Goal: Task Accomplishment & Management: Complete application form

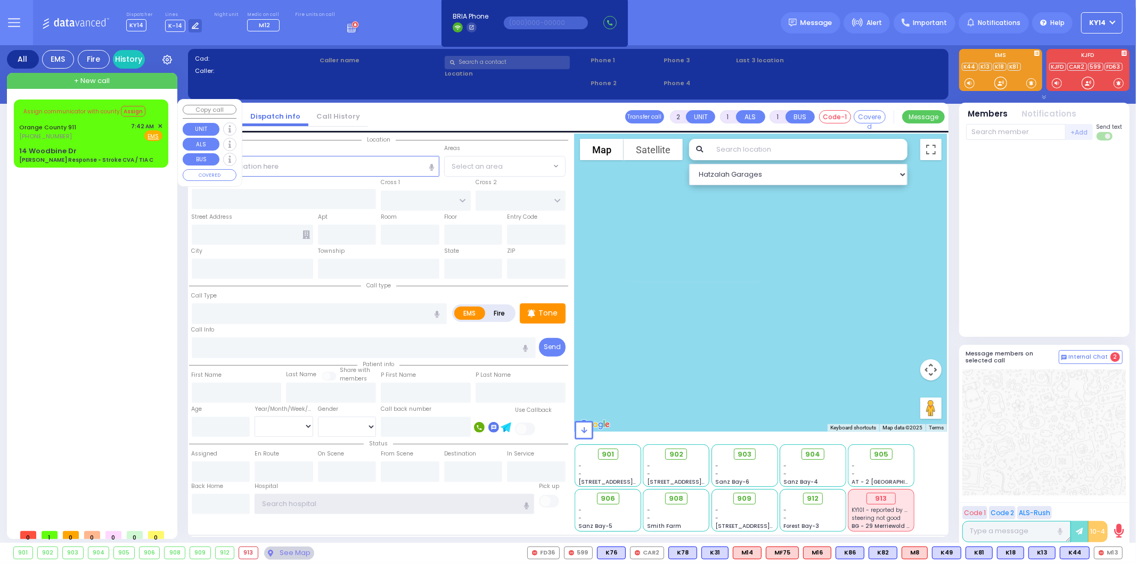
type input "ky14"
click at [97, 124] on div "Orange County 911 [PHONE_NUMBER] 7:42 AM ✕ Fire EMS" at bounding box center [90, 132] width 143 height 20
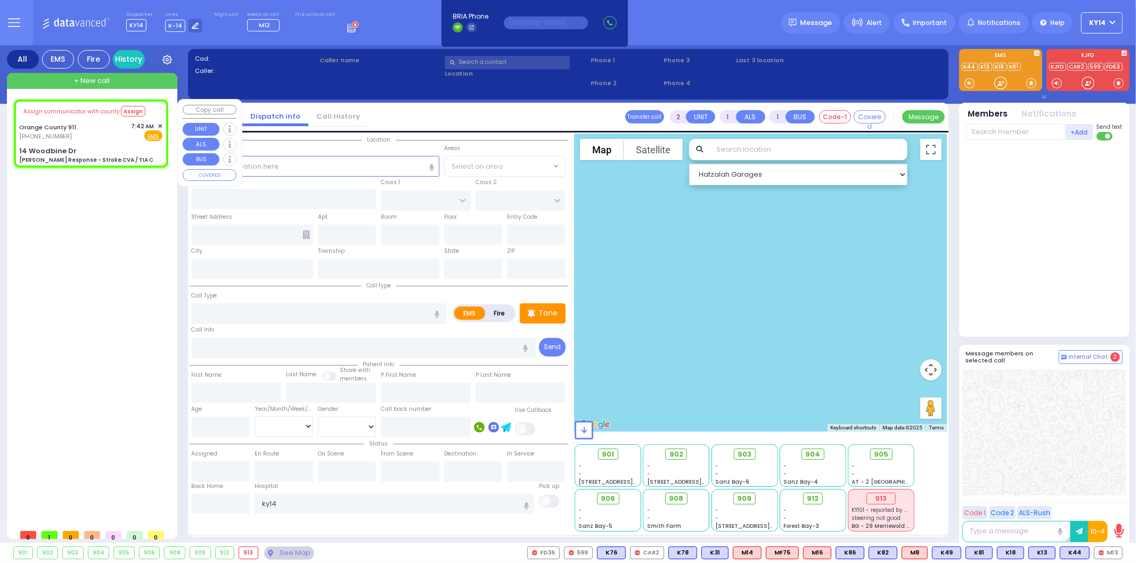
type input "6"
select select
type input "[PERSON_NAME] Response - Stroke CVA / TIA C"
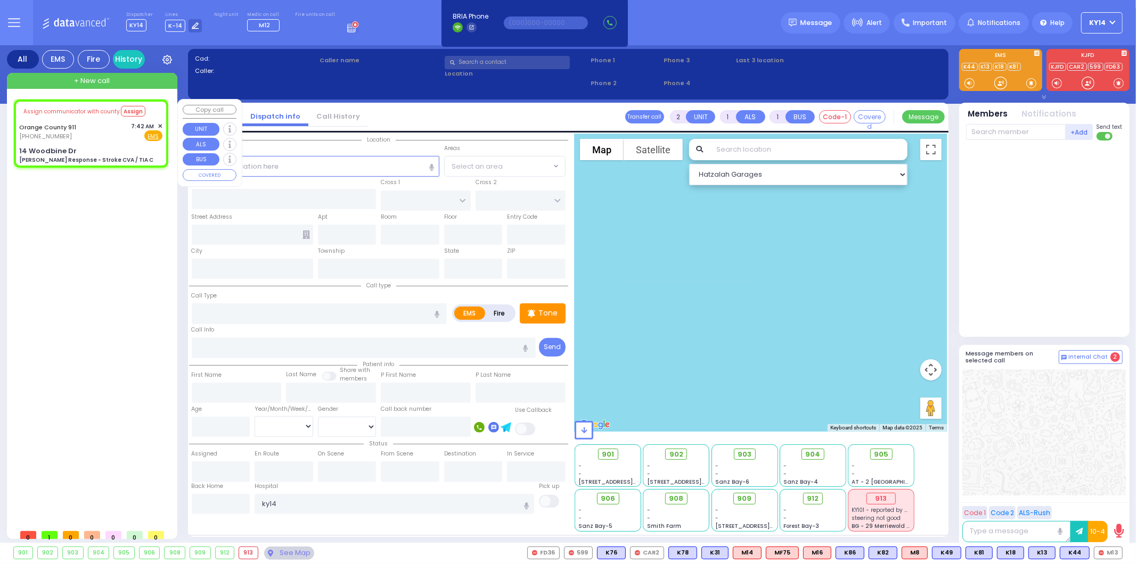
radio input "true"
type input "Nature: : Charlie Response - Stroke CVA / TIA C Address: : [STREET_ADDRESS]: : …"
select select
select select "Hatzalah Garages"
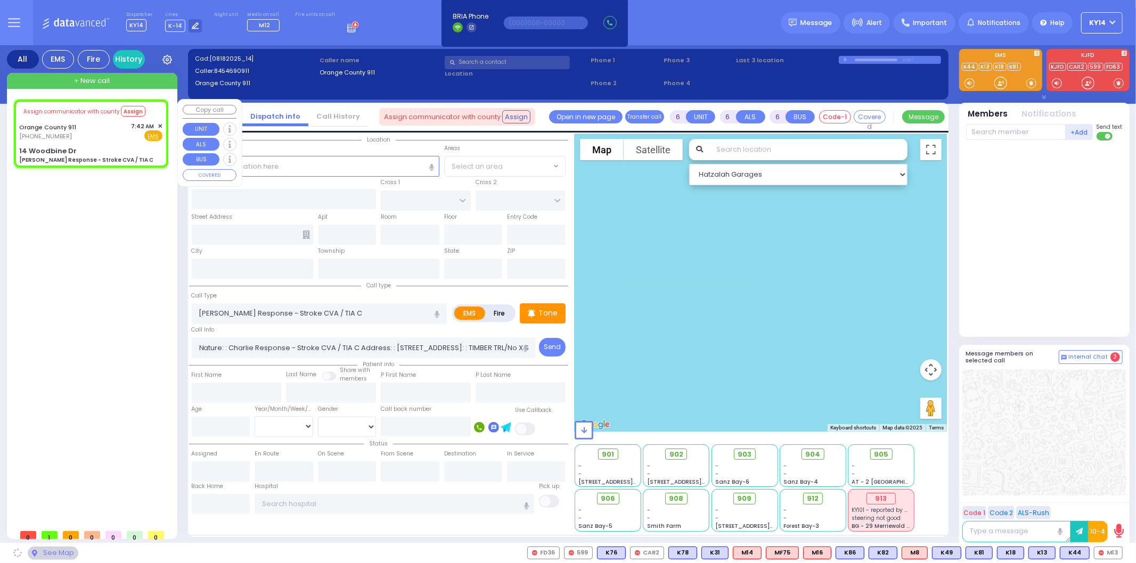
type input "14 Woodbine Dr"
type input "Monroe"
type input "[US_STATE]"
type input "10930"
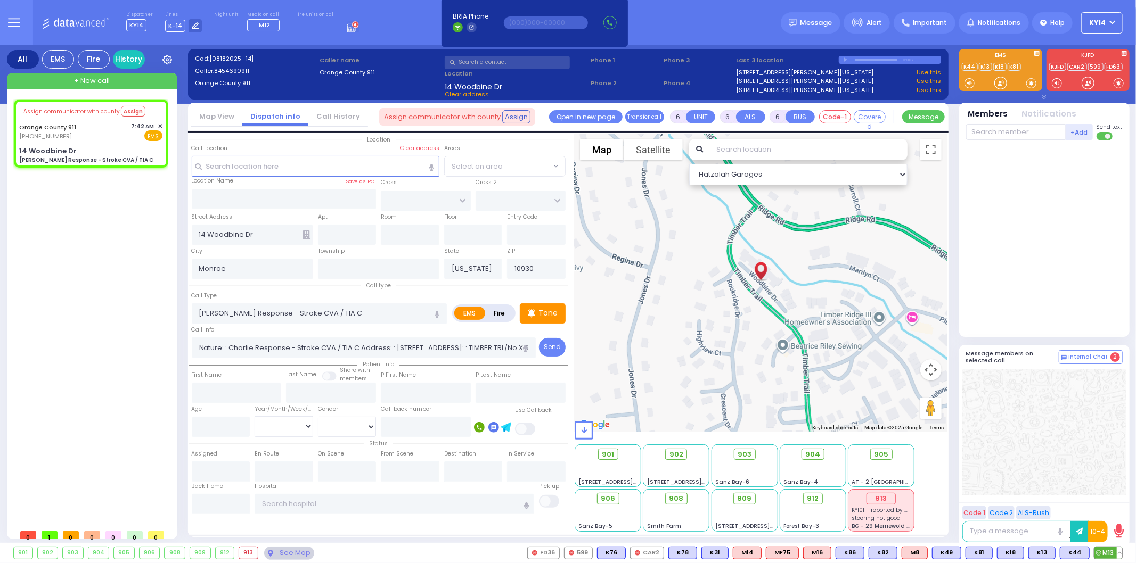
click at [1108, 555] on span "M13" at bounding box center [1108, 553] width 28 height 12
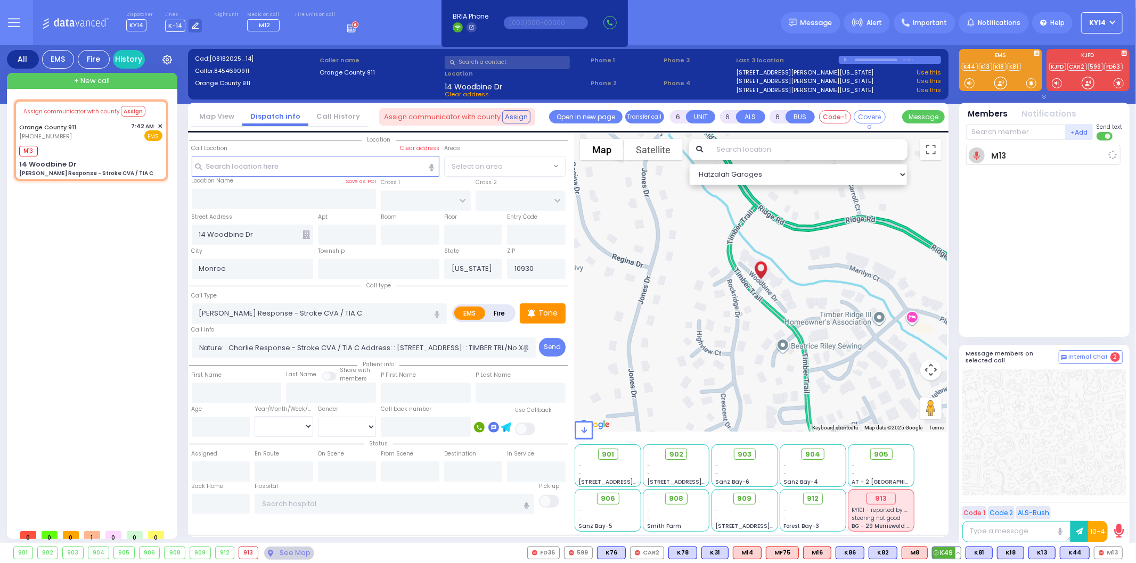
select select
radio input "true"
select select
type input "07:59"
select select "Hatzalah Garages"
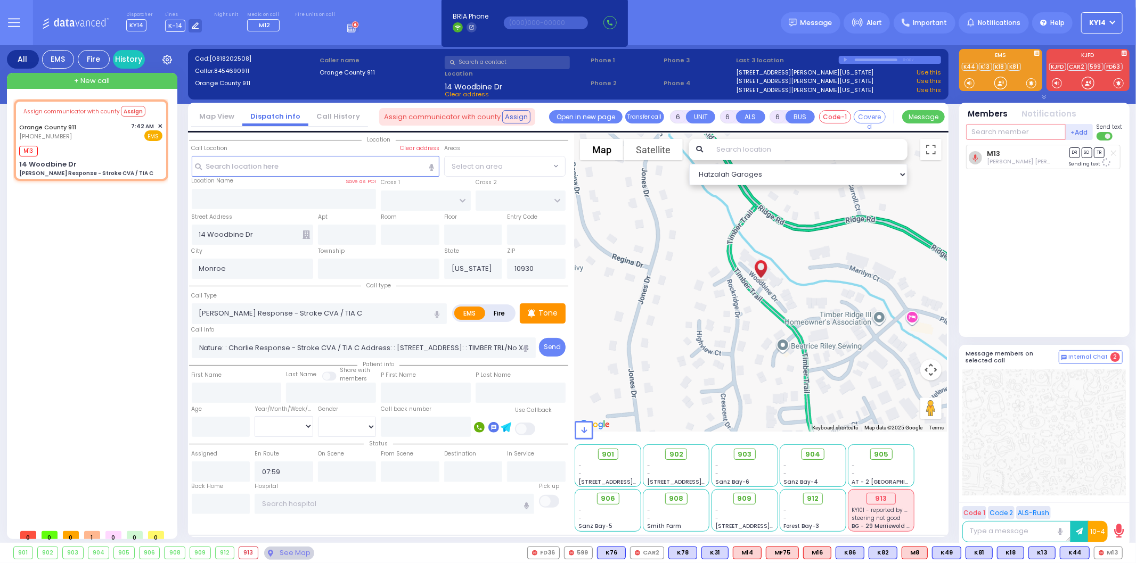
click at [999, 129] on input "text" at bounding box center [1016, 132] width 100 height 16
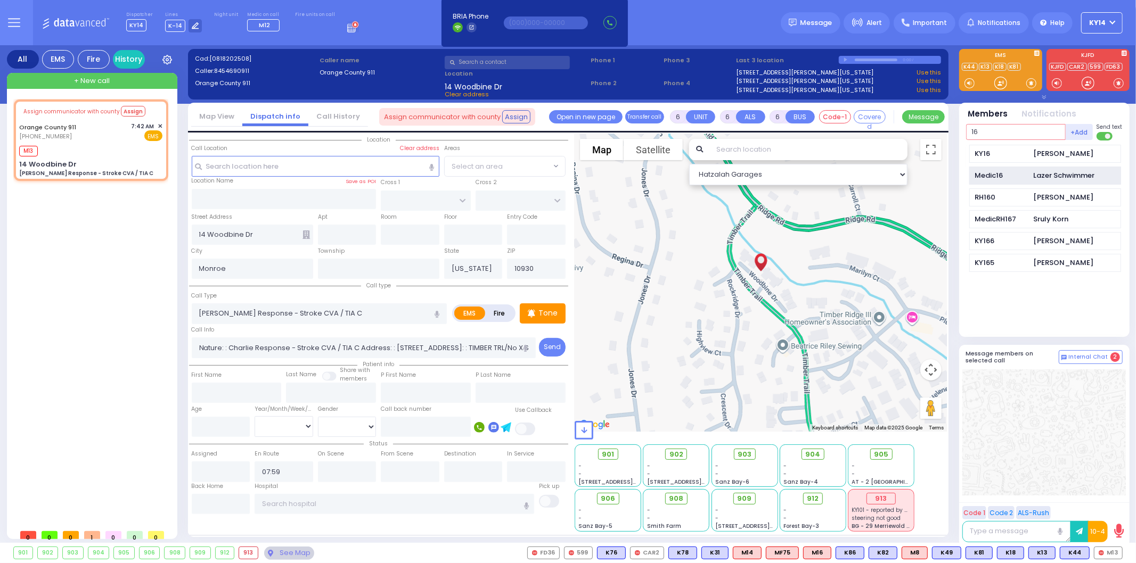
type input "16"
click at [982, 177] on div "Medic16" at bounding box center [1001, 175] width 53 height 11
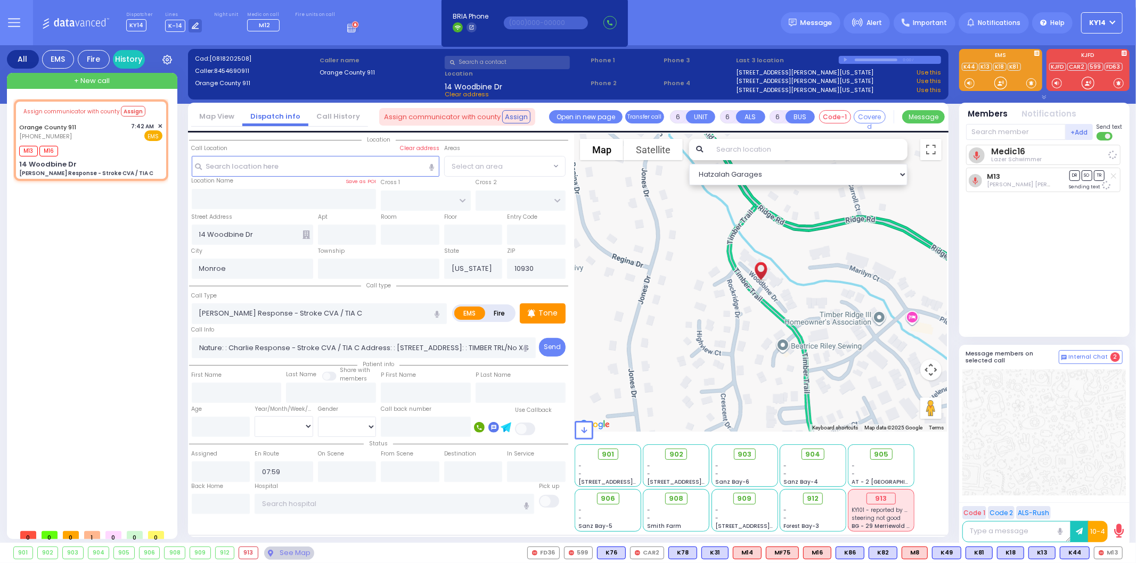
select select
radio input "true"
select select
select select "Hatzalah Garages"
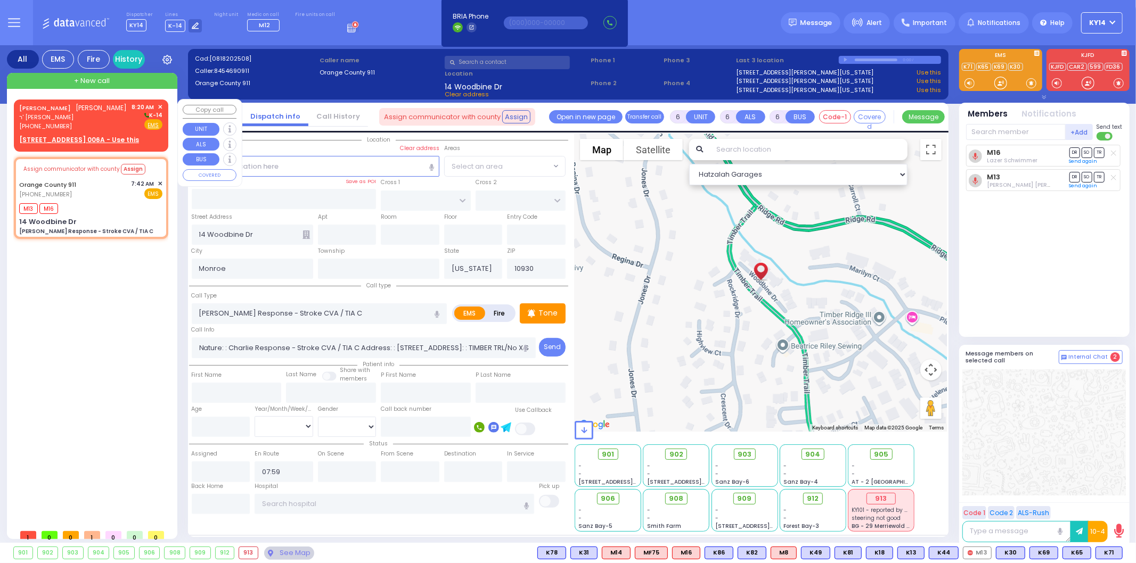
click at [105, 125] on div "[PHONE_NUMBER]" at bounding box center [73, 126] width 108 height 9
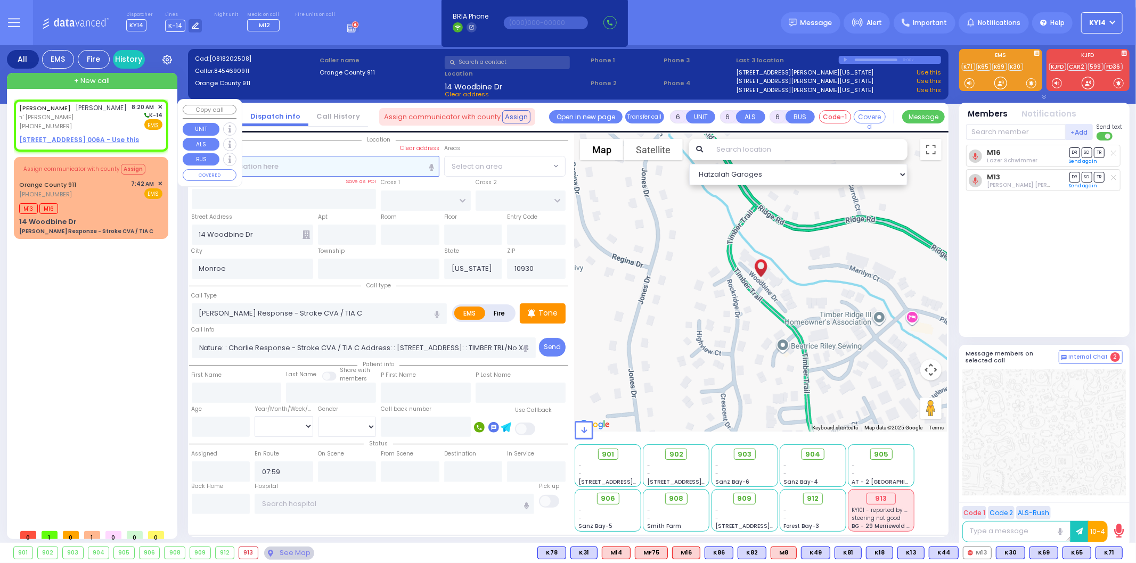
type input "2"
type input "1"
select select
radio input "true"
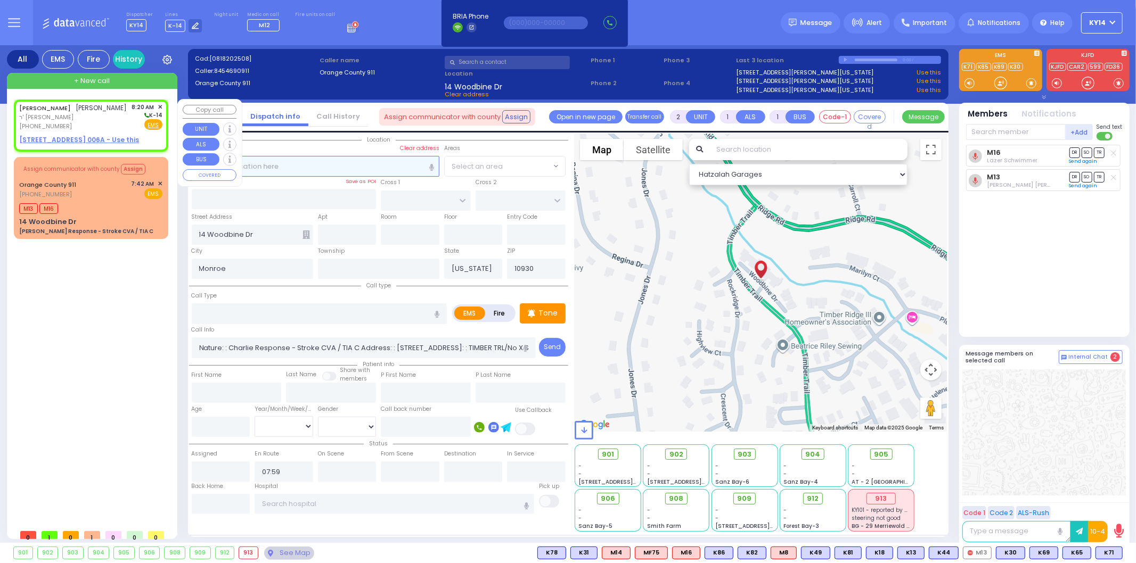
type input "[PERSON_NAME]"
select select
type input "08:20"
select select "Hatzalah Garages"
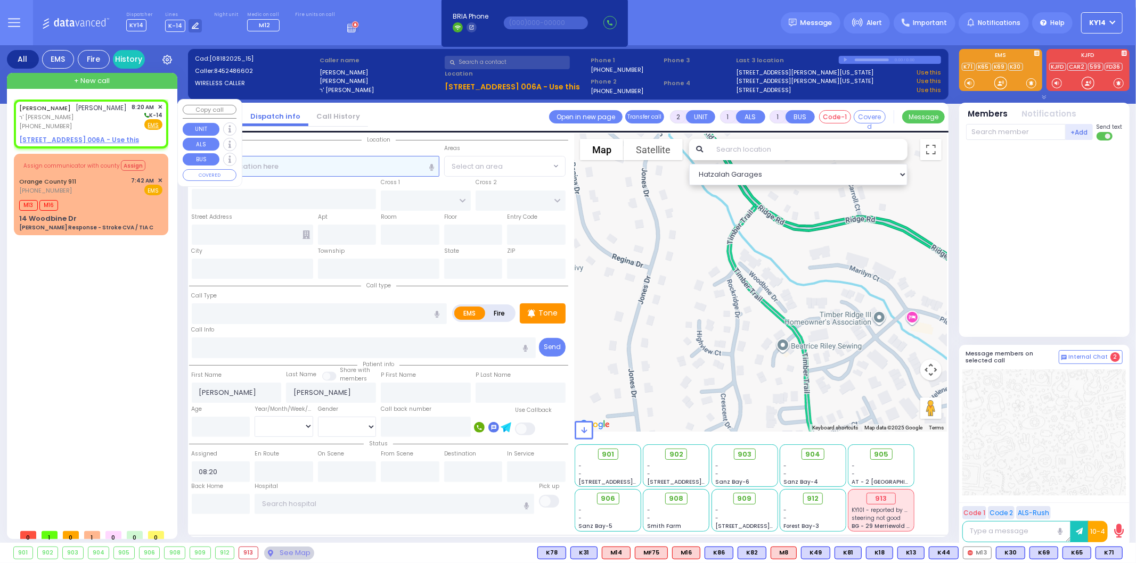
select select
radio input "true"
select select
select select "Hatzalah Garages"
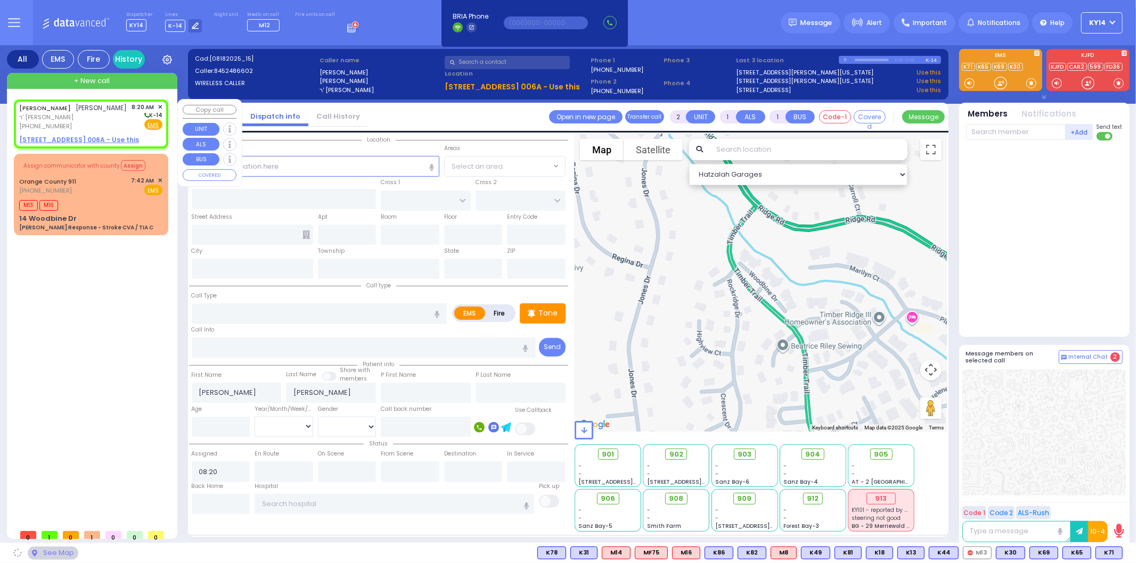
click at [81, 139] on u "[STREET_ADDRESS] 006A - Use this" at bounding box center [79, 139] width 120 height 9
select select
radio input "true"
select select
select select "Hatzalah Garages"
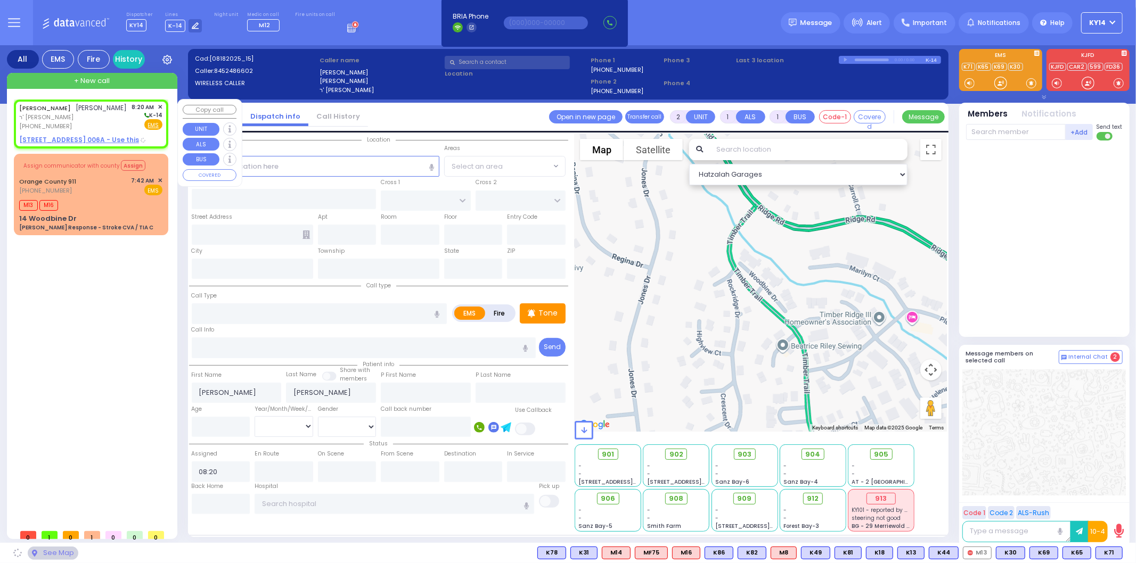
type input "[PERSON_NAME][GEOGRAPHIC_DATA]"
type input "CHUST RD"
type input "[STREET_ADDRESS]"
type input "006a"
type input "[PERSON_NAME]"
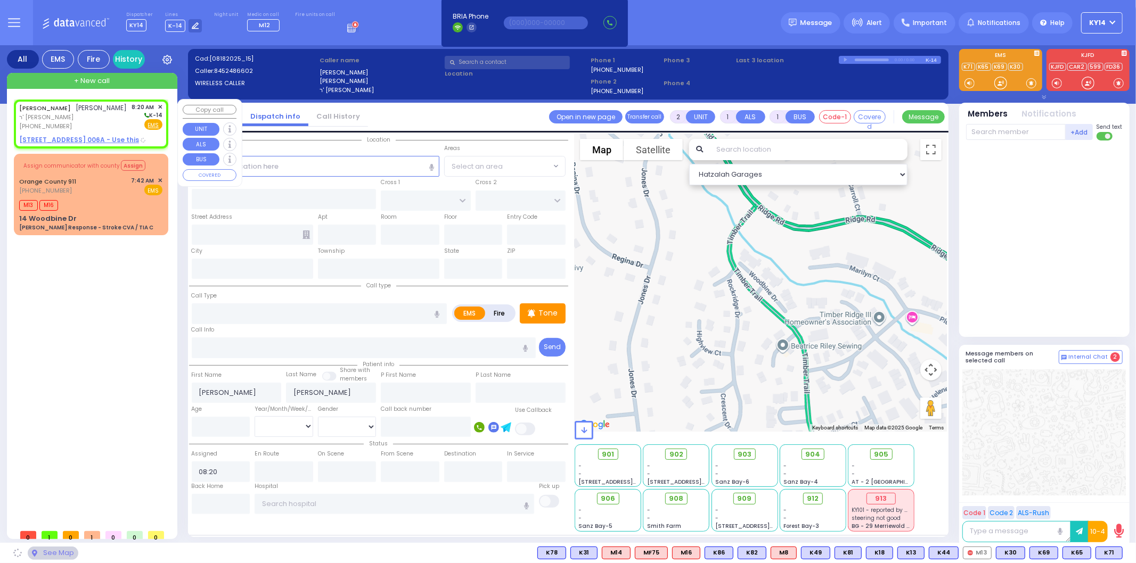
type input "[US_STATE]"
type input "10950"
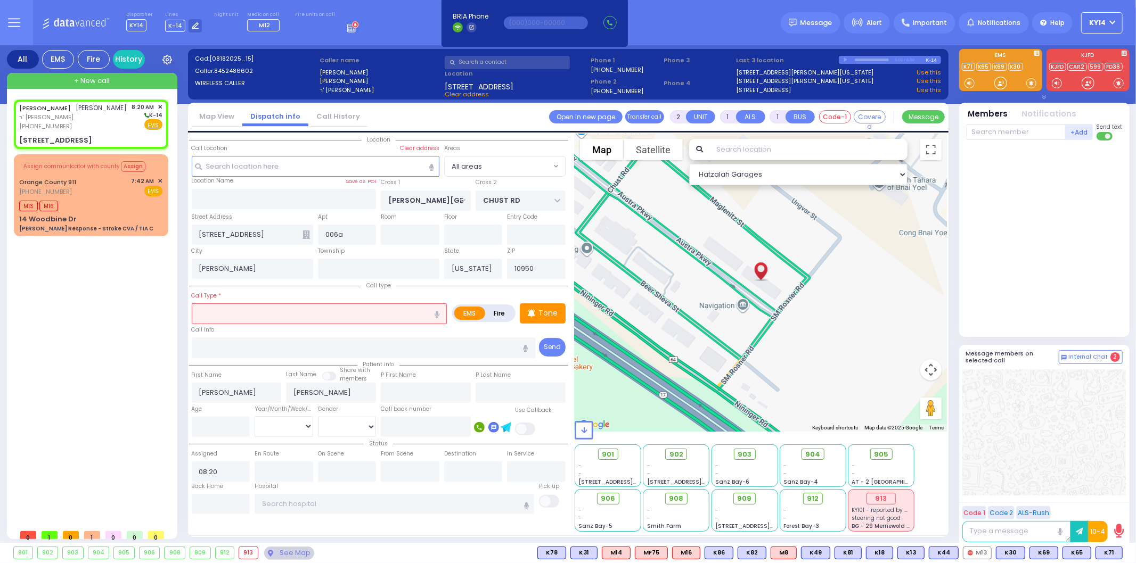
click at [220, 311] on input "text" at bounding box center [320, 313] width 256 height 20
select select
radio input "true"
select select
select select "Hatzalah Garages"
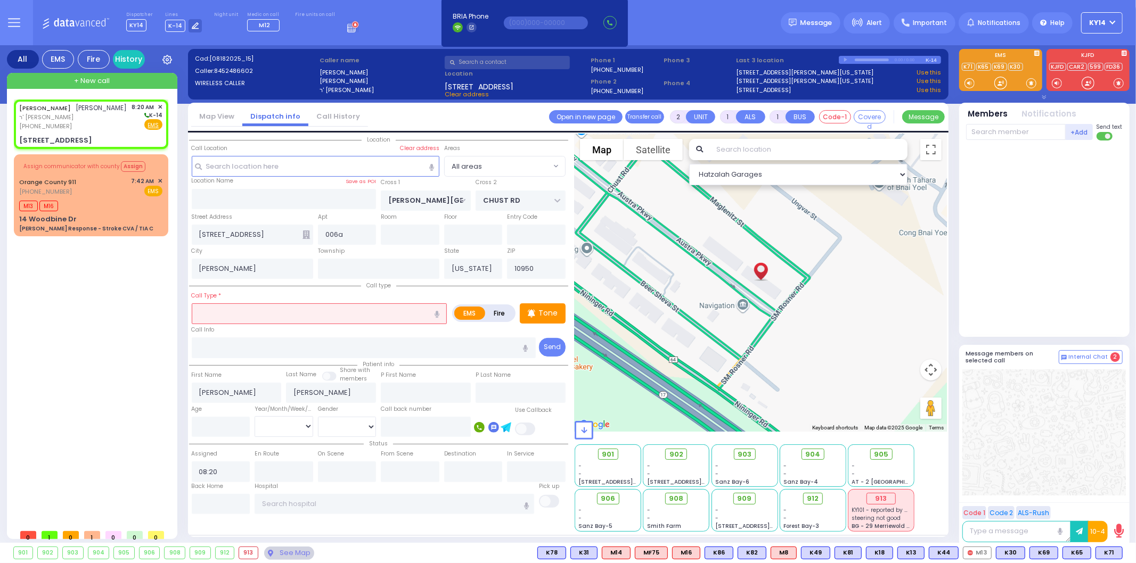
click at [496, 307] on label "Fire" at bounding box center [499, 313] width 30 height 13
radio input "true"
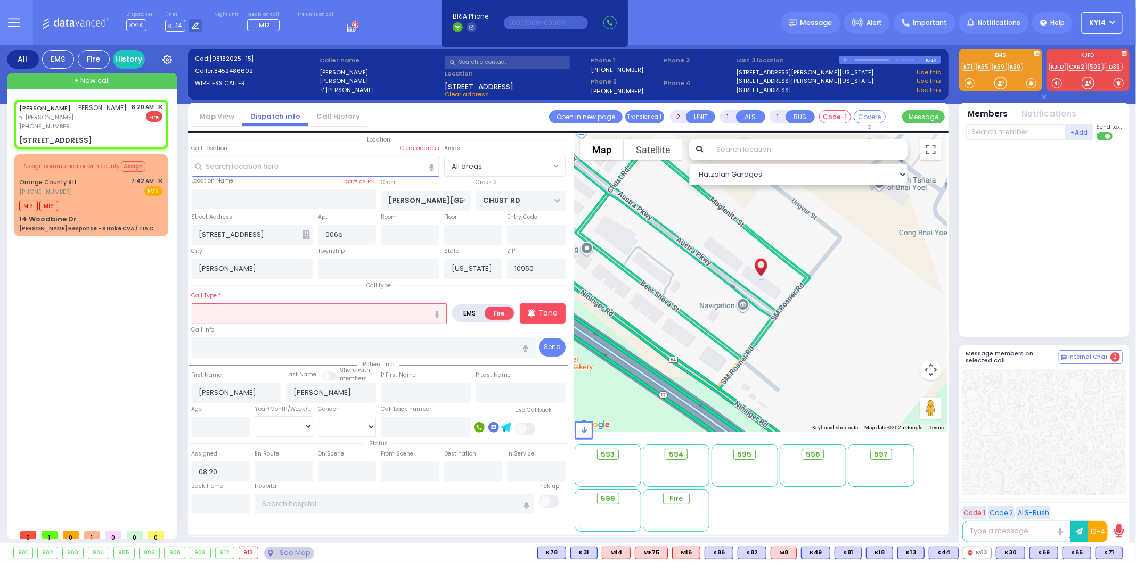
select select
radio input "true"
select select
select select "Hatzalah Garages"
select select
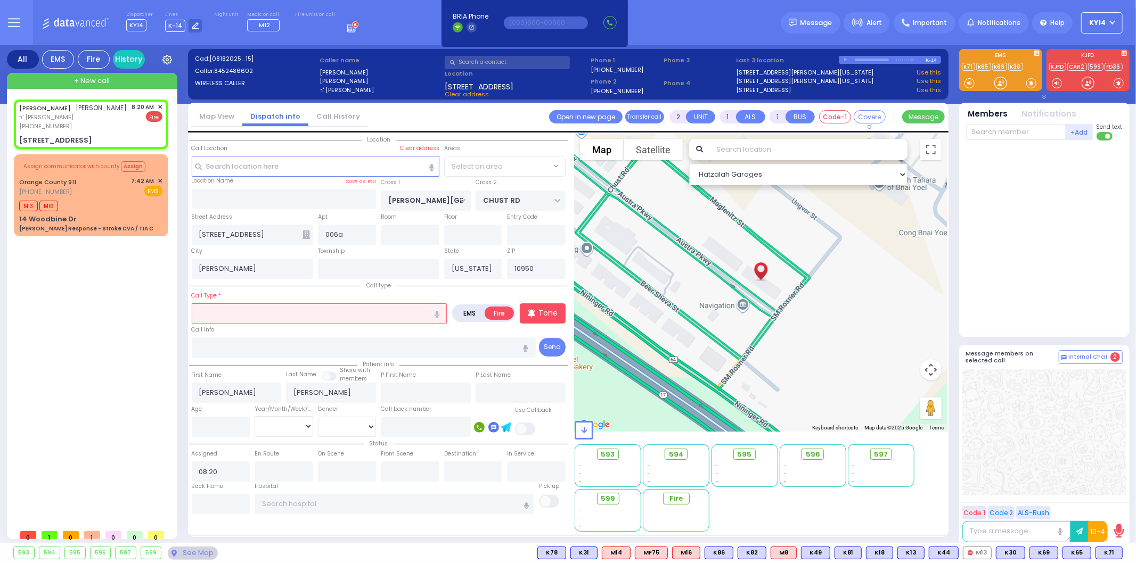
radio input "true"
select select
select select "Hatzalah Garages"
radio input "true"
select select
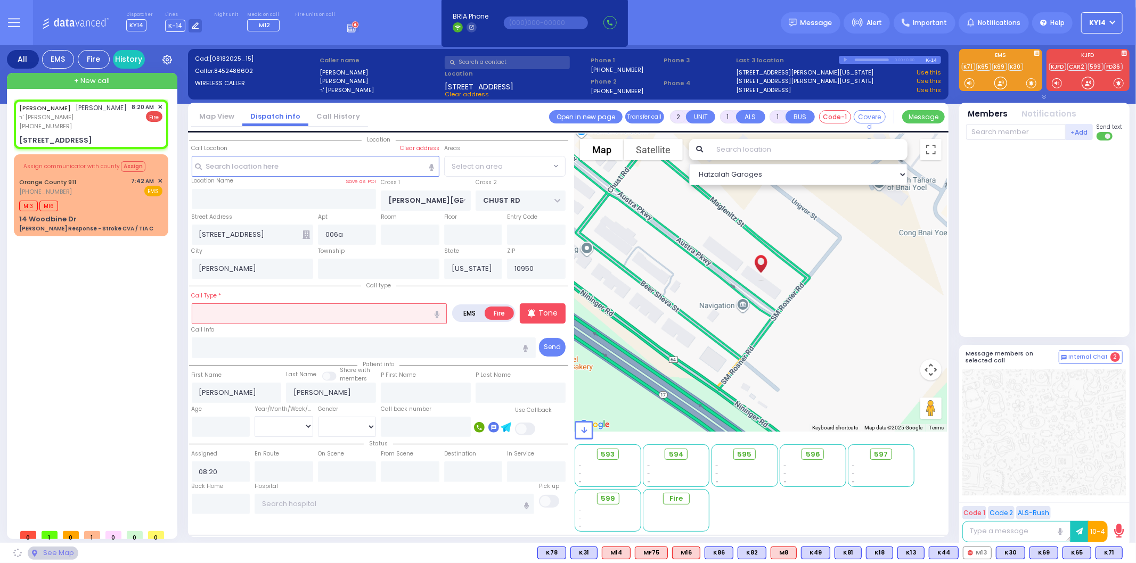
select select
select select "Hatzalah Garages"
click at [242, 314] on input "text" at bounding box center [320, 313] width 256 height 20
click at [260, 315] on input "text" at bounding box center [320, 313] width 256 height 20
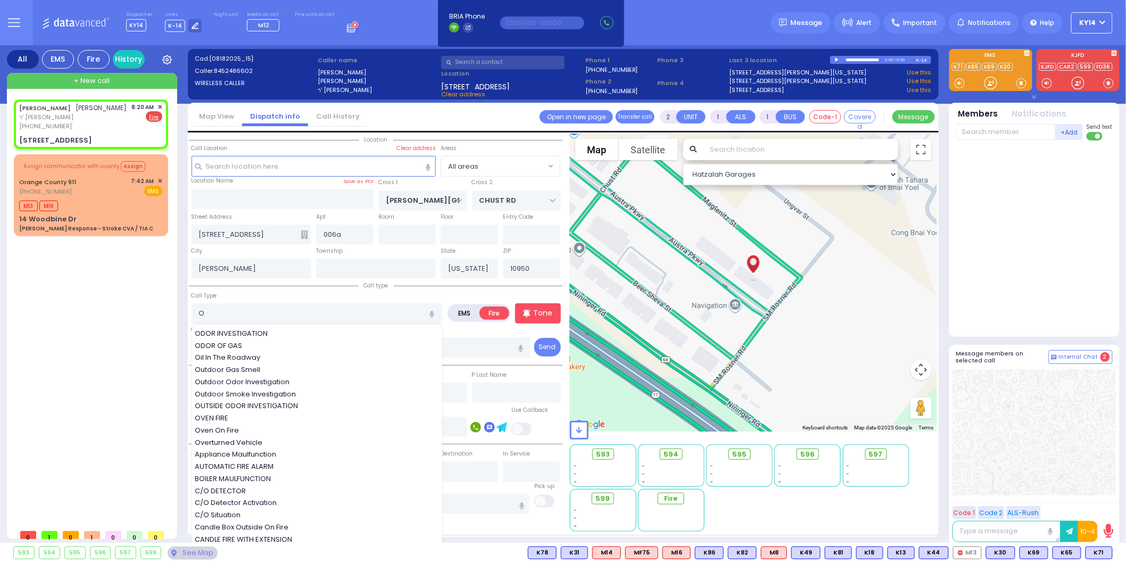
click at [258, 331] on span "ODOR INVESTIGATION" at bounding box center [233, 333] width 77 height 11
type input "ODOR INVESTIGATION"
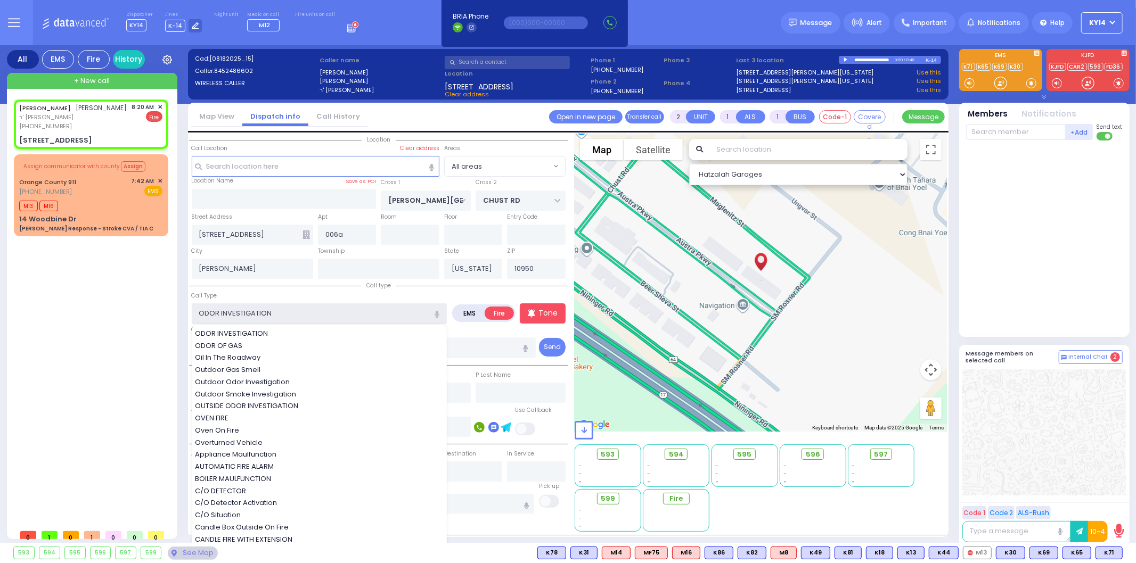
type input "0"
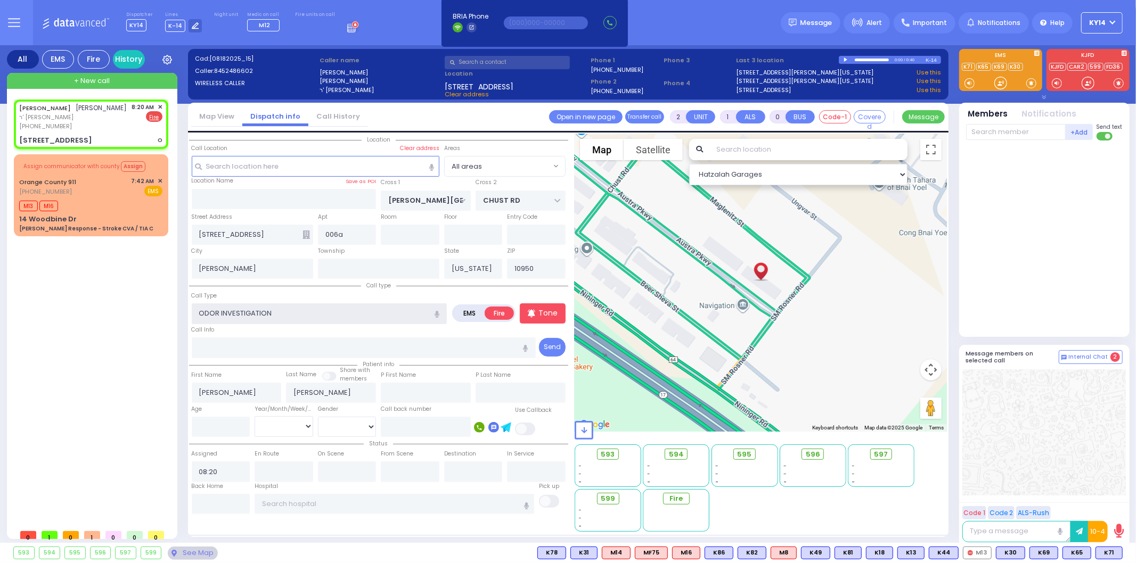
select select
radio input "true"
select select
select select "Hatzalah Garages"
select select
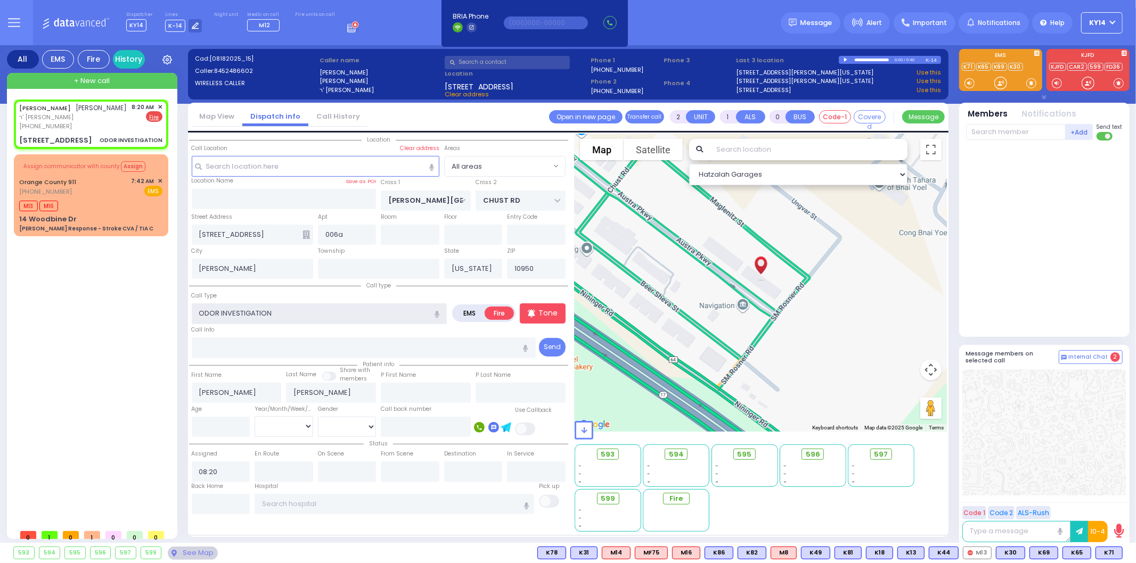
radio input "true"
select select
select select "Hatzalah Garages"
click at [550, 311] on p "Tone" at bounding box center [547, 313] width 19 height 11
select select
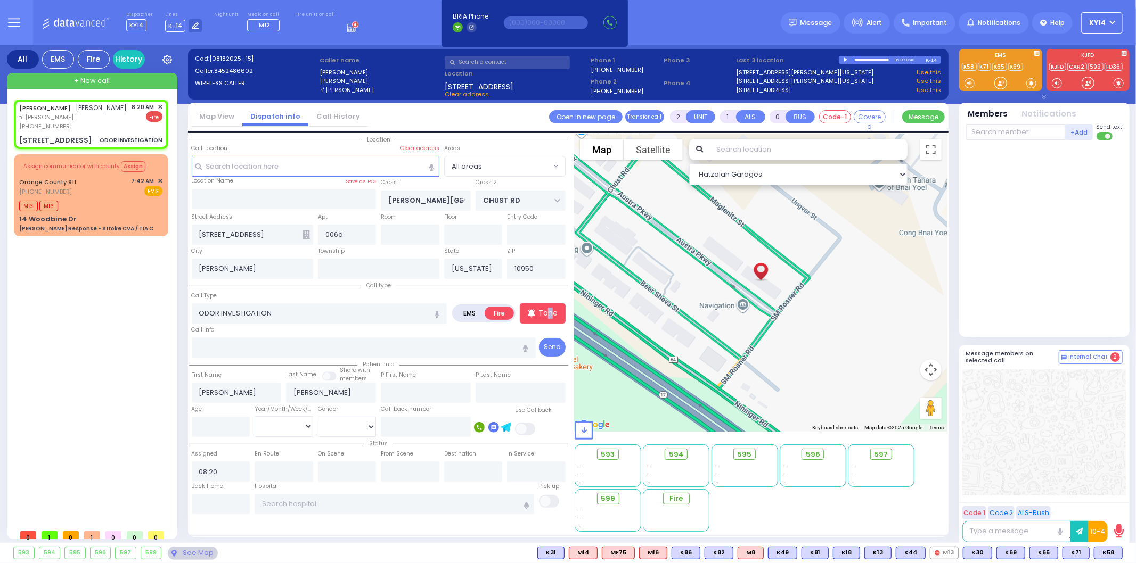
radio input "true"
select select
select select "Hatzalah Garages"
click at [55, 310] on div "[PERSON_NAME] [PERSON_NAME] ר' [PERSON_NAME] [PHONE_NUMBER] 8:20 AM ✕" at bounding box center [93, 312] width 159 height 425
click at [546, 313] on p "Tone" at bounding box center [547, 313] width 19 height 11
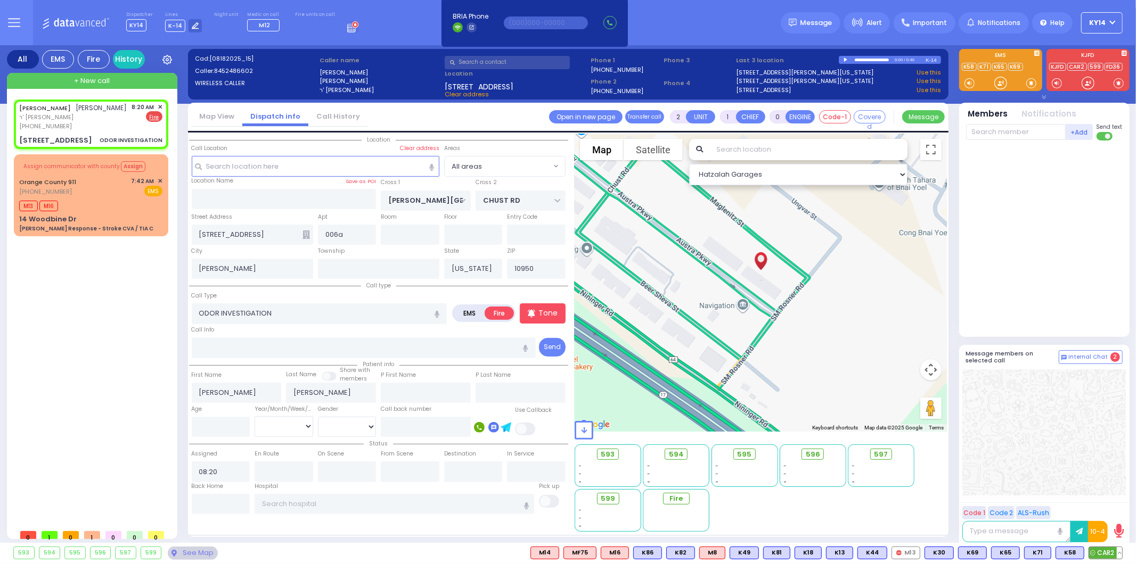
click at [1101, 554] on span "CAR2" at bounding box center [1105, 553] width 33 height 12
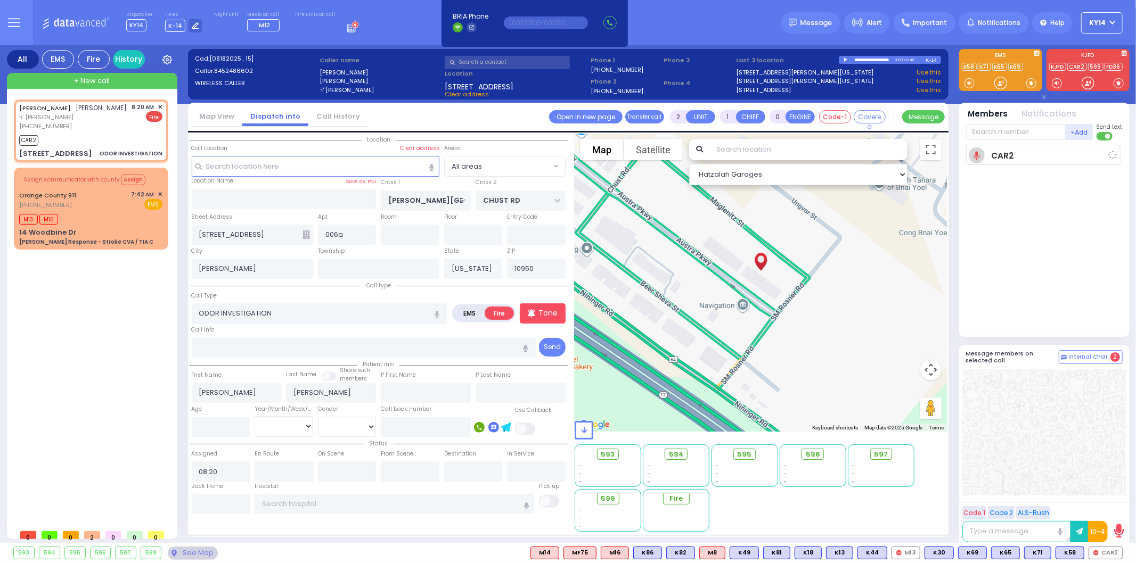
select select
radio input "true"
select select
type input "08:23"
select select "Hatzalah Garages"
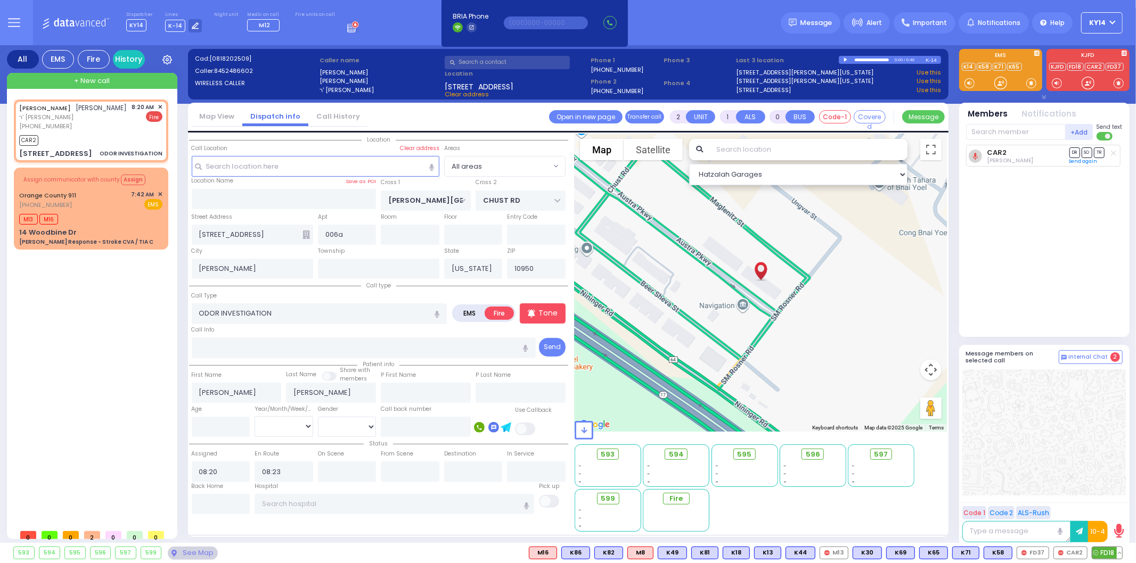
click at [1106, 553] on span "FD18" at bounding box center [1107, 553] width 30 height 12
select select
radio input "true"
select select
select select "Hatzalah Garages"
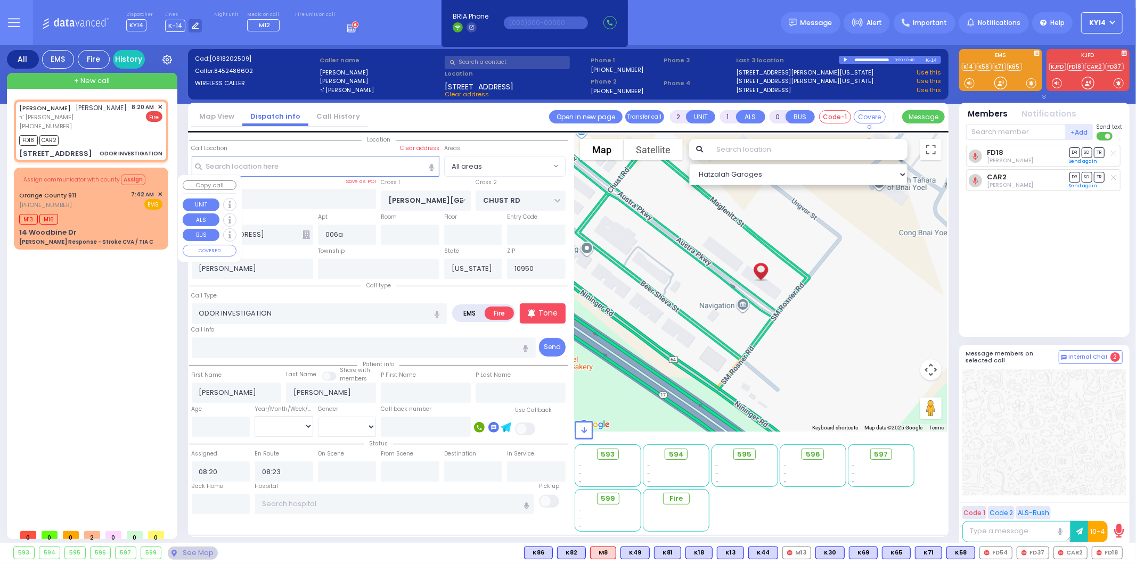
click at [93, 198] on div "Orange County 911 [PHONE_NUMBER] 7:42 AM ✕ EMS" at bounding box center [90, 200] width 143 height 20
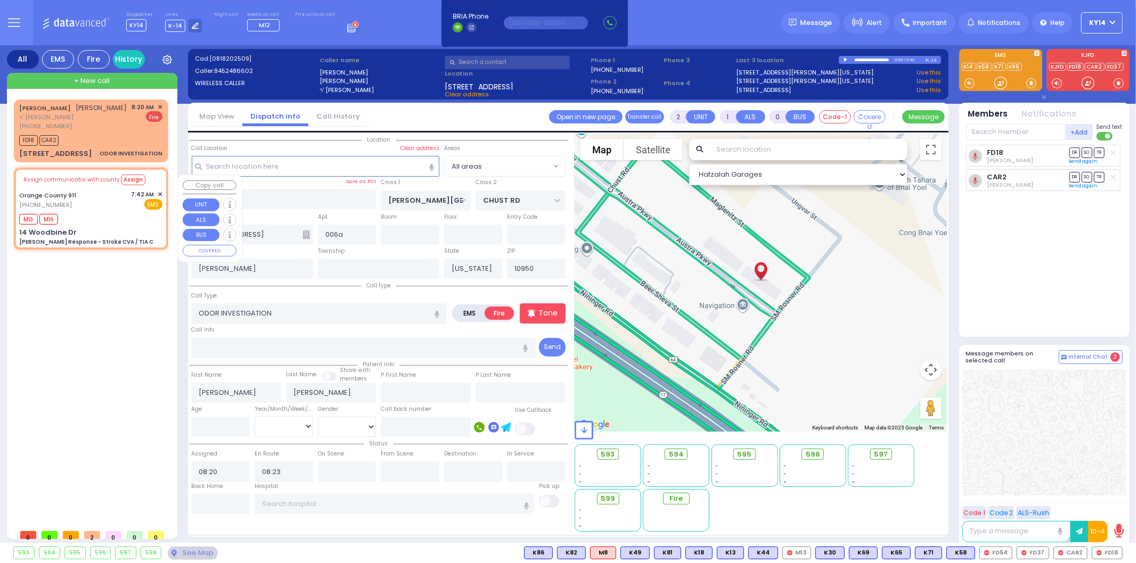
type input "6"
select select
type input "[PERSON_NAME] Response - Stroke CVA / TIA C"
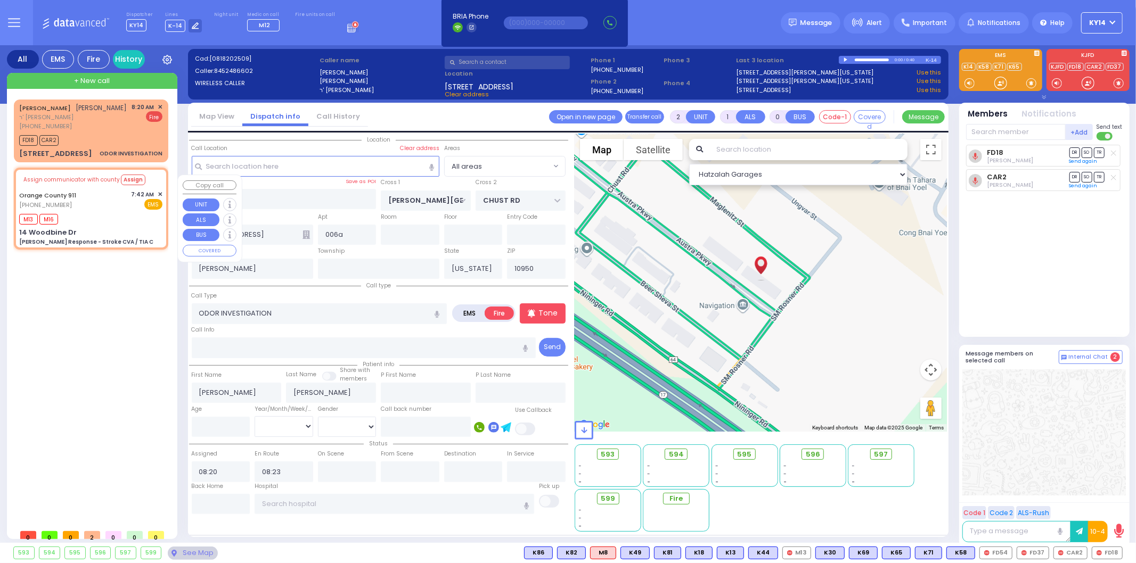
radio input "true"
type input "Nature: : Charlie Response - Stroke CVA / TIA C Address: : [STREET_ADDRESS]: : …"
select select
type input "07:59"
type input "14 Woodbine Dr"
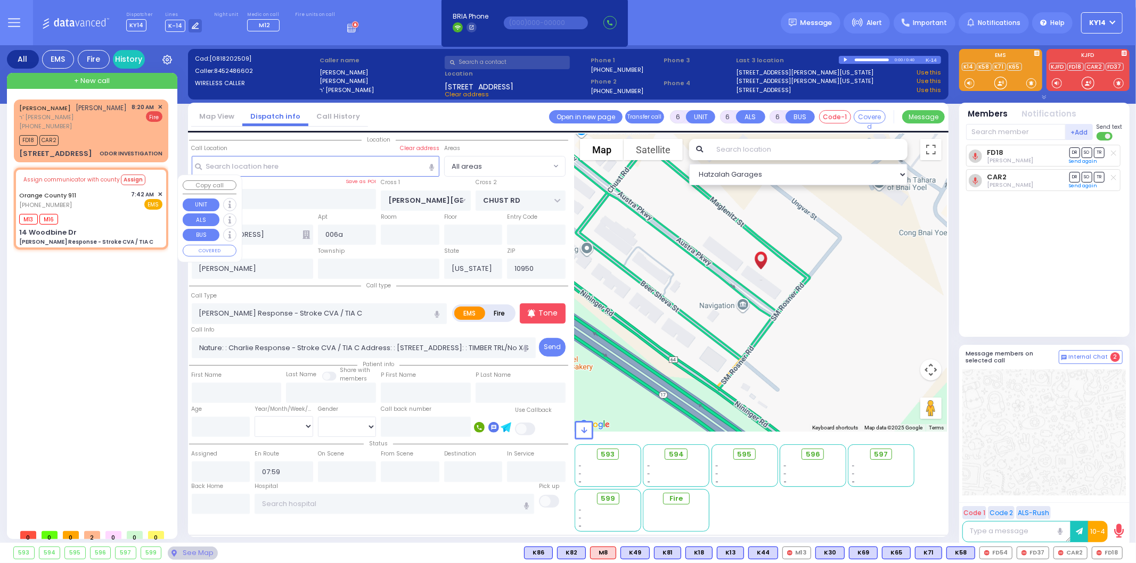
type input "Monroe"
type input "10930"
select select "Hatzalah Garages"
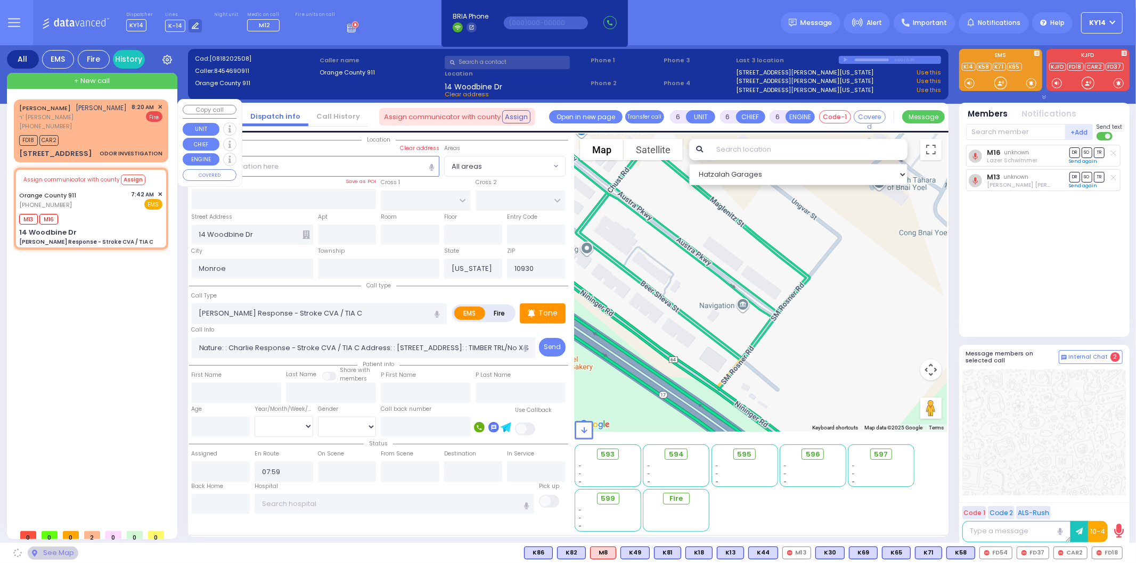
click at [97, 129] on div "[PHONE_NUMBER]" at bounding box center [73, 126] width 108 height 9
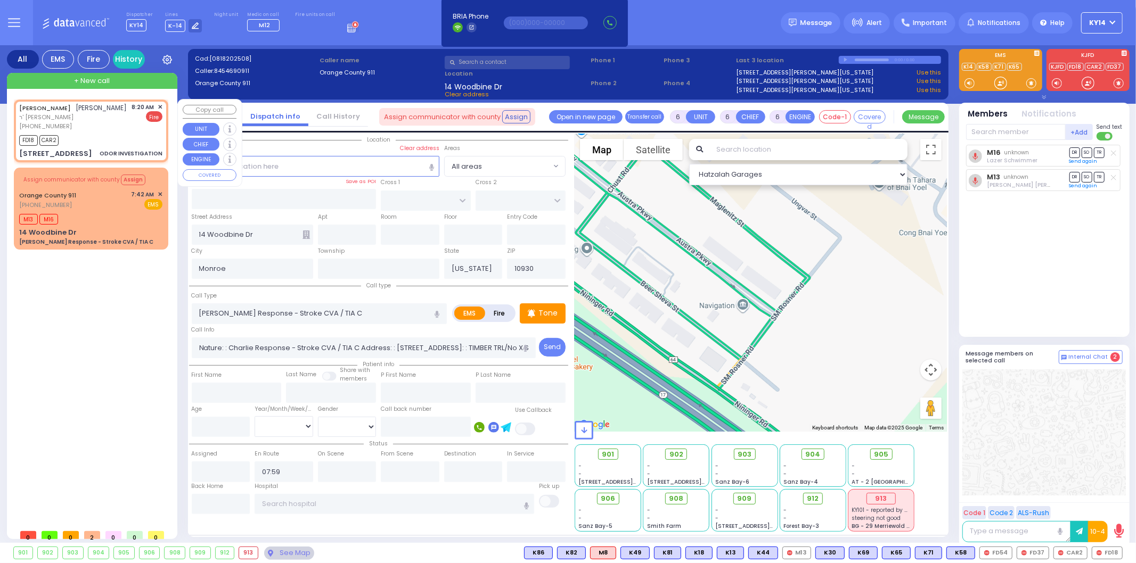
type input "2"
type input "1"
type input "0"
select select
type input "ODOR INVESTIGATION"
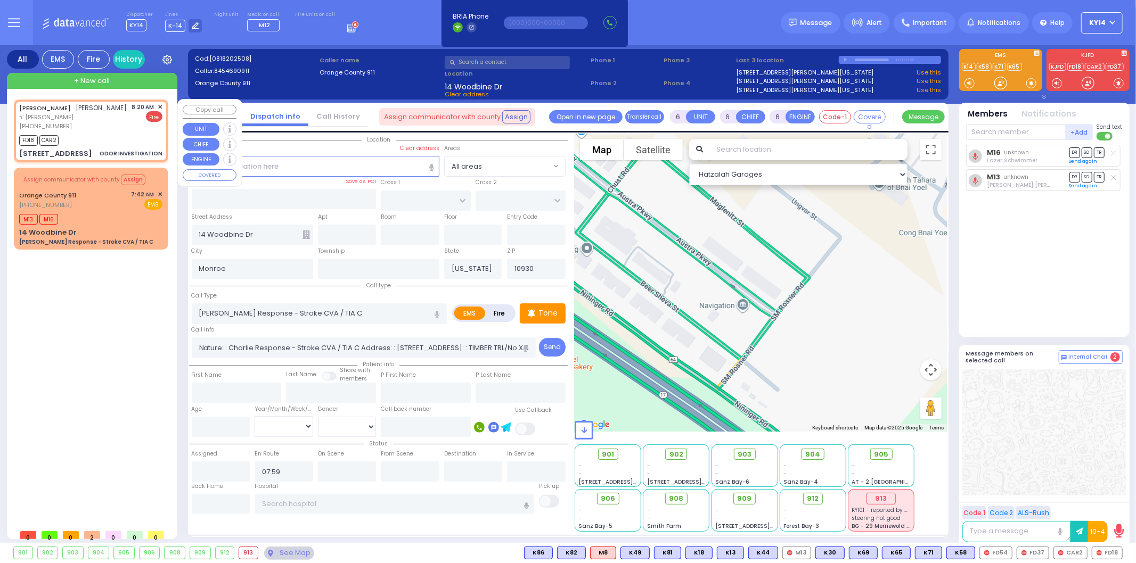
radio input "false"
radio input "true"
type input "[PERSON_NAME]"
select select
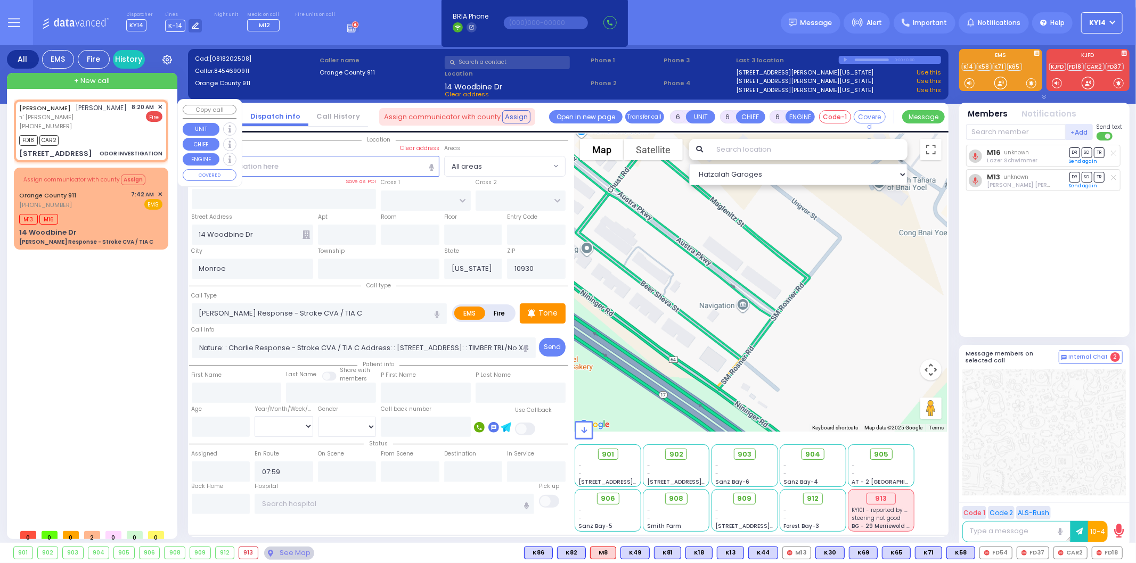
type input "08:20"
type input "08:23"
type input "[PERSON_NAME][GEOGRAPHIC_DATA]"
type input "CHUST RD"
type input "[STREET_ADDRESS]"
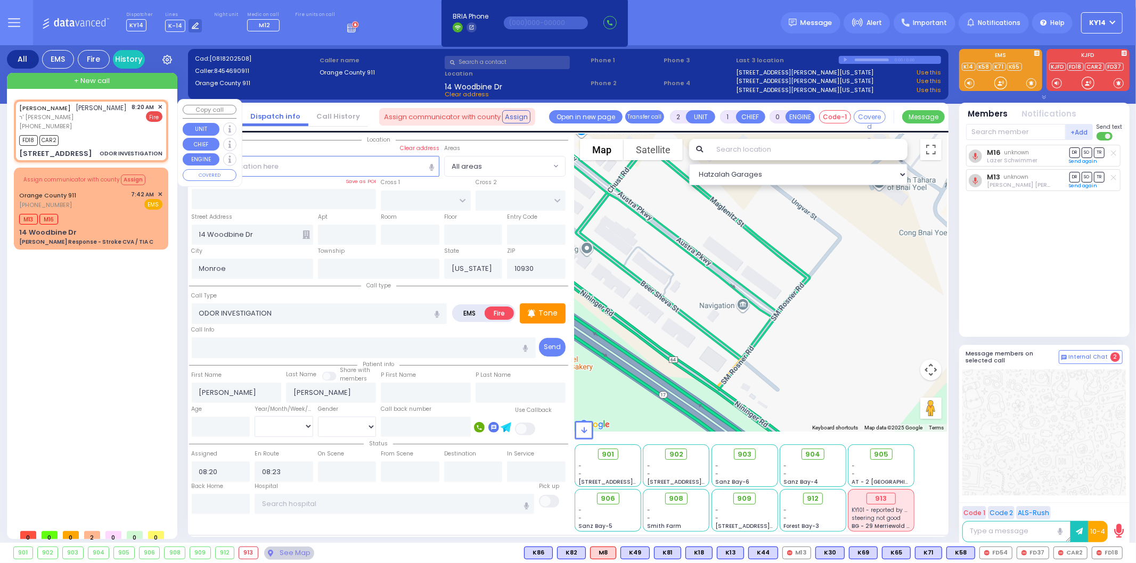
type input "006a"
type input "[PERSON_NAME]"
type input "10950"
select select "Hatzalah Garages"
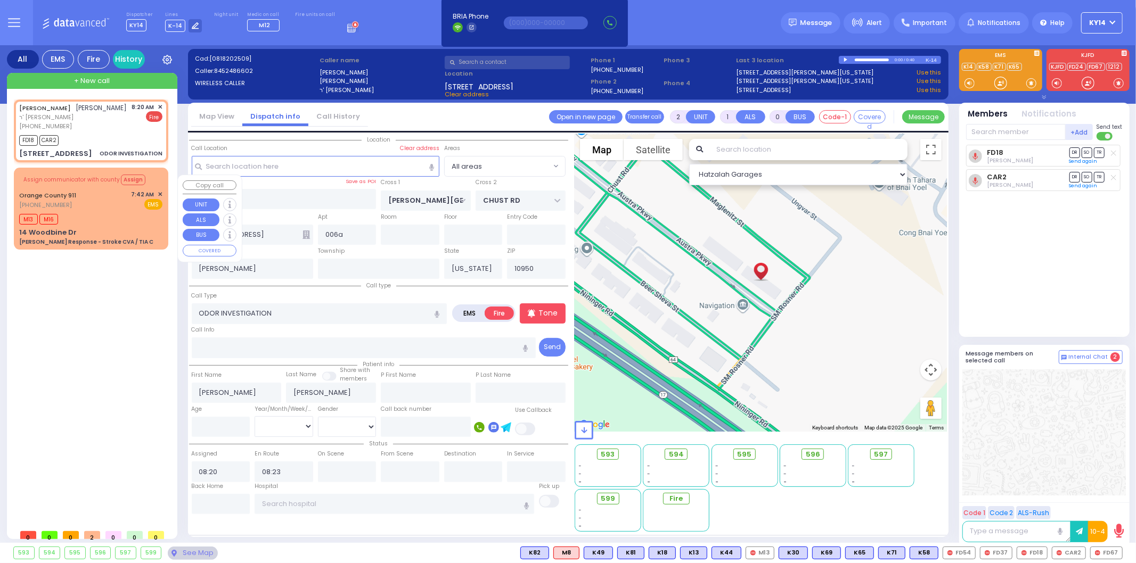
click at [130, 204] on div "Orange County 911 [PHONE_NUMBER] 7:42 AM ✕ EMS" at bounding box center [90, 200] width 143 height 20
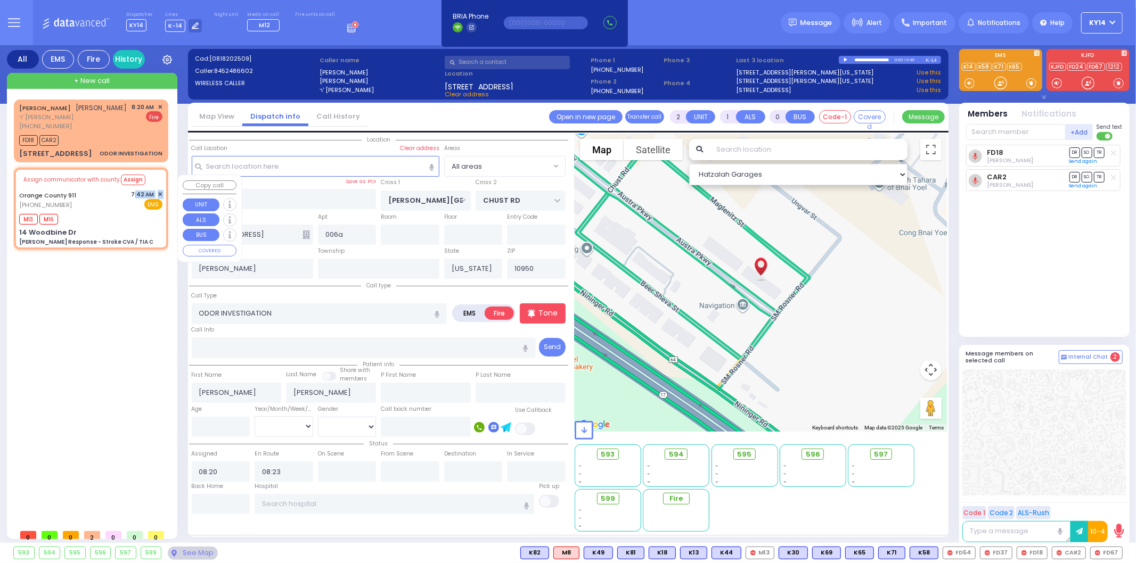
type input "6"
select select
type input "[PERSON_NAME] Response - Stroke CVA / TIA C"
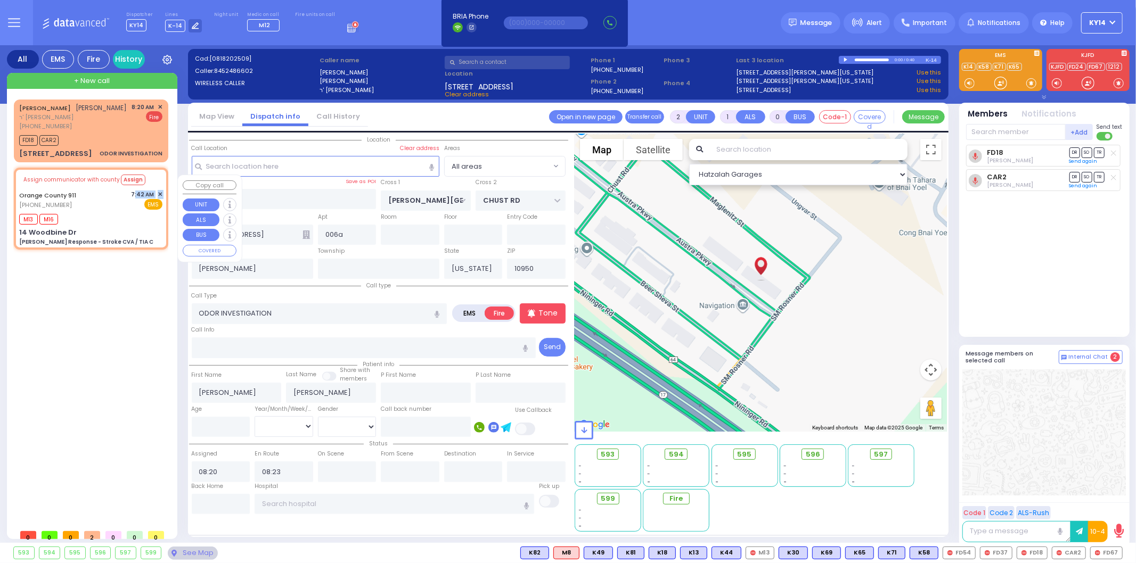
radio input "true"
type input "Nature: : Charlie Response - Stroke CVA / TIA C Address: : [STREET_ADDRESS]: : …"
select select
type input "07:59"
type input "14 Woodbine Dr"
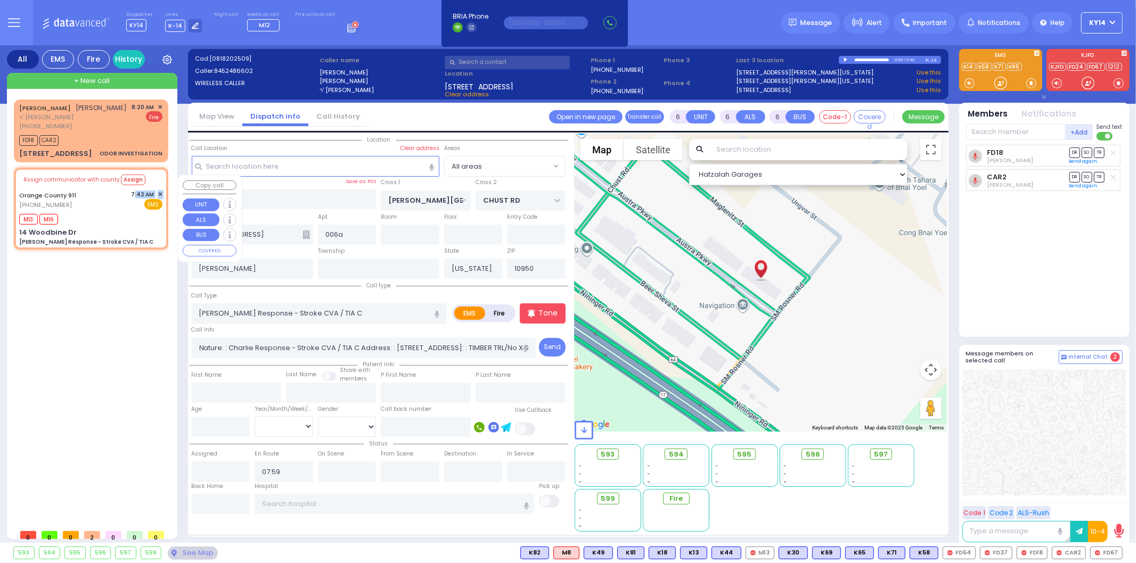
type input "Monroe"
type input "10930"
select select "Hatzalah Garages"
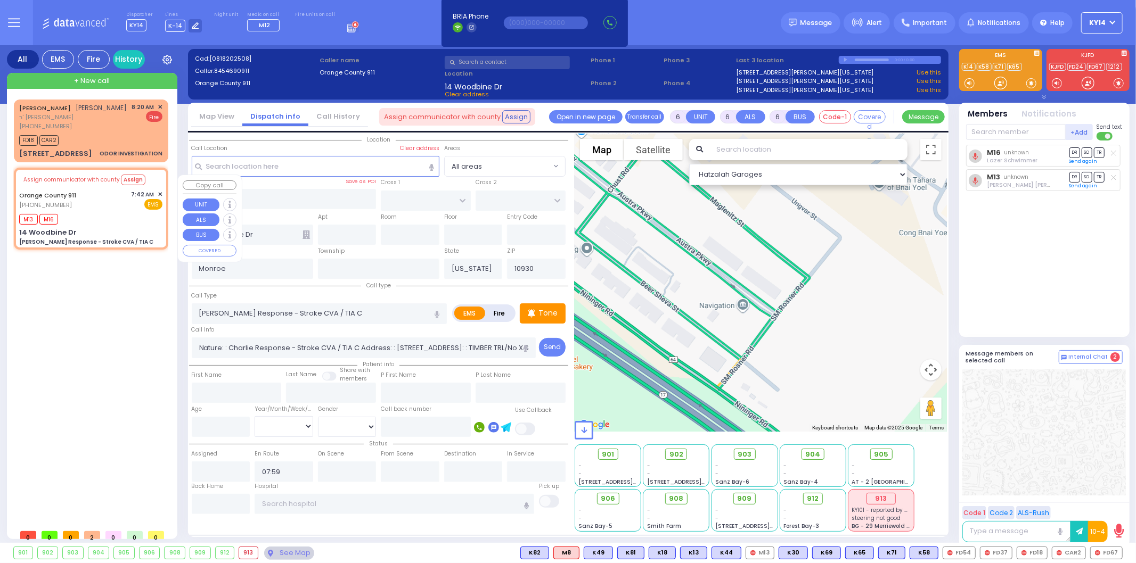
click at [161, 190] on div "Assign communicator with county Assign" at bounding box center [90, 180] width 143 height 19
select select
radio input "true"
select select
select select "Hatzalah Garages"
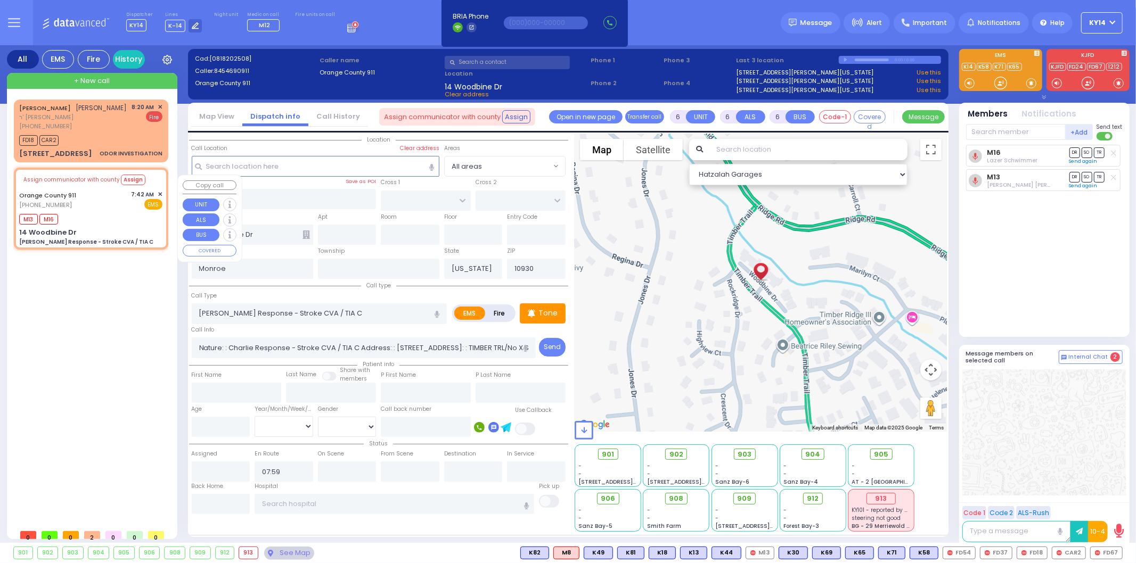
click at [158, 190] on div "Assign communicator with county Assign" at bounding box center [90, 180] width 143 height 19
select select
radio input "true"
select select
select select "Hatzalah Garages"
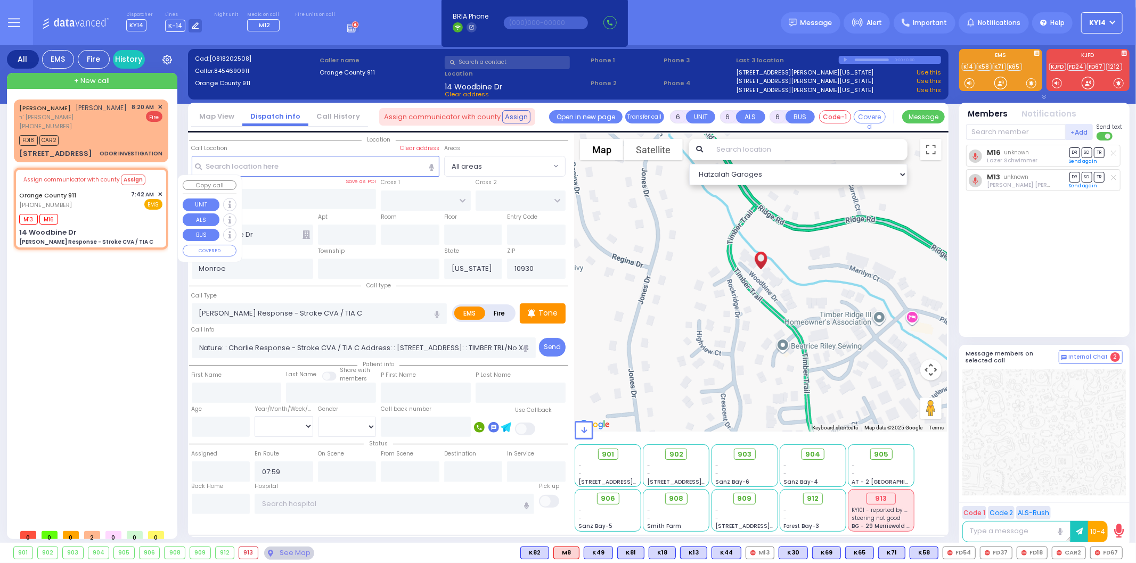
click at [161, 199] on span "✕" at bounding box center [160, 194] width 5 height 9
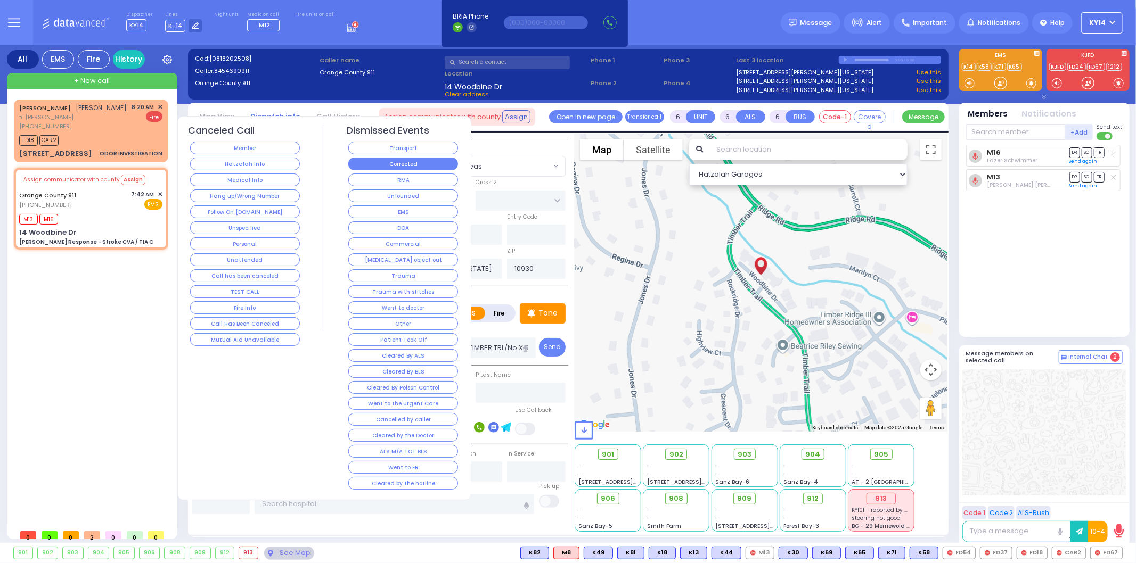
click at [408, 163] on button "Corrected" at bounding box center [403, 164] width 110 height 13
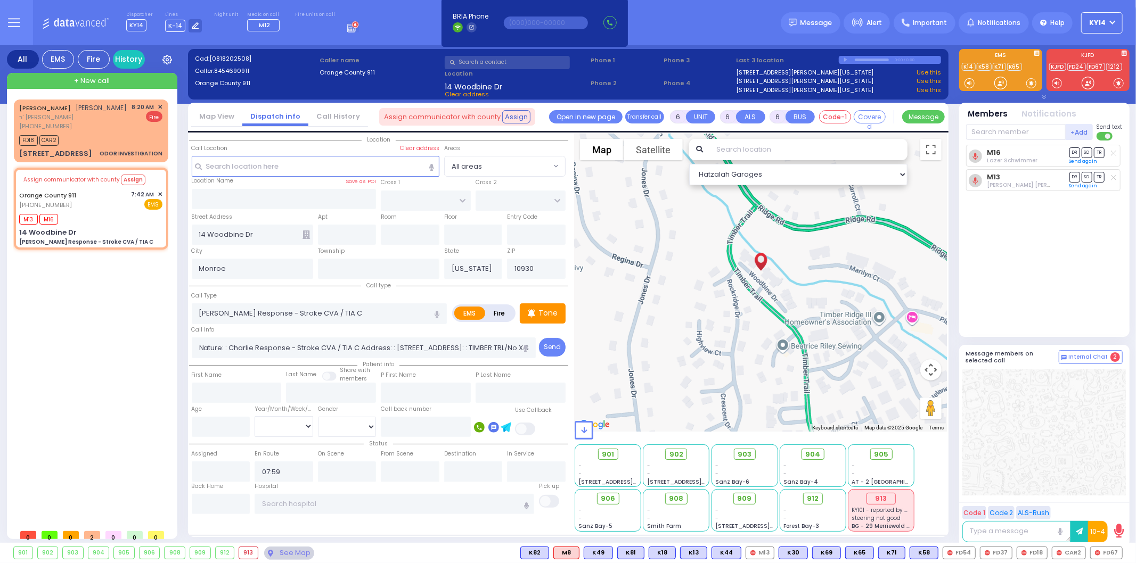
select select
radio input "true"
select select
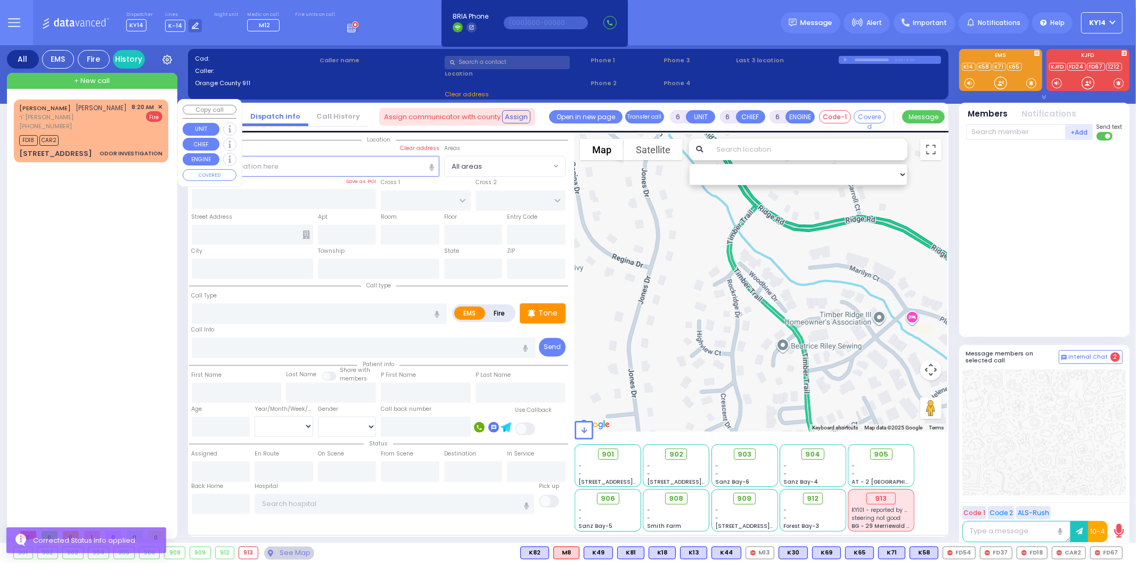
click at [127, 131] on div "[PERSON_NAME] [PERSON_NAME] ר' [PERSON_NAME] [PHONE_NUMBER] 8:20 AM ✕ Fire FD18" at bounding box center [91, 131] width 150 height 60
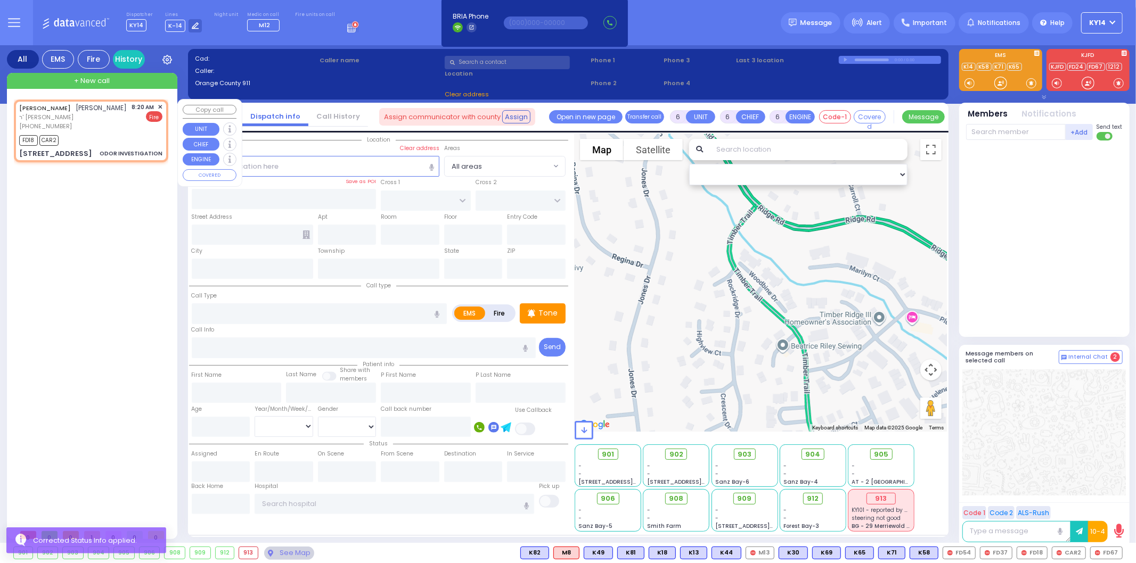
type input "2"
type input "1"
type input "0"
select select
type input "ODOR INVESTIGATION"
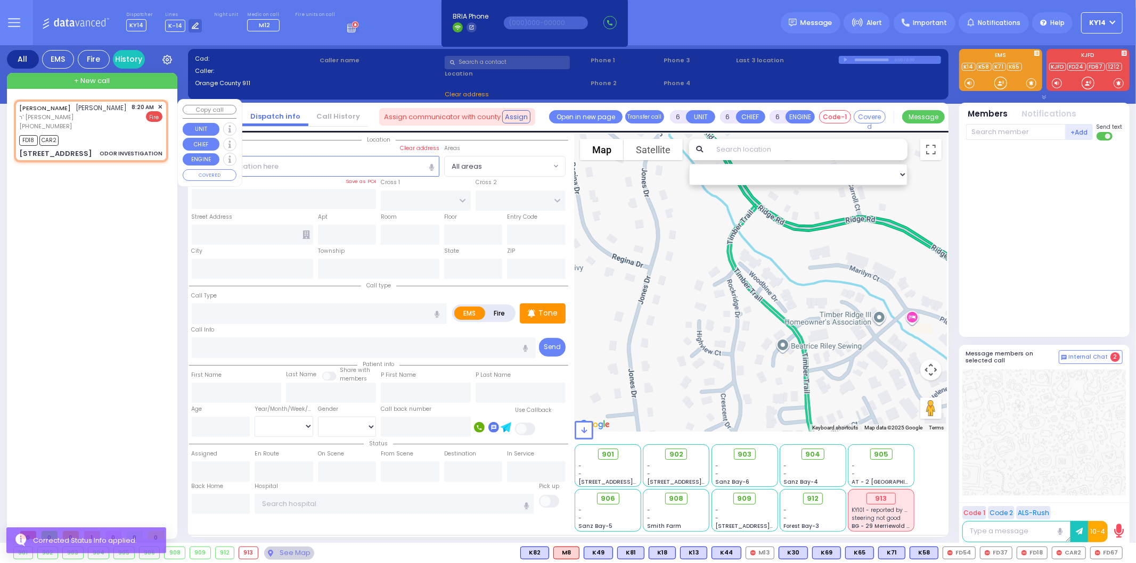
radio input "false"
radio input "true"
type input "[PERSON_NAME]"
select select
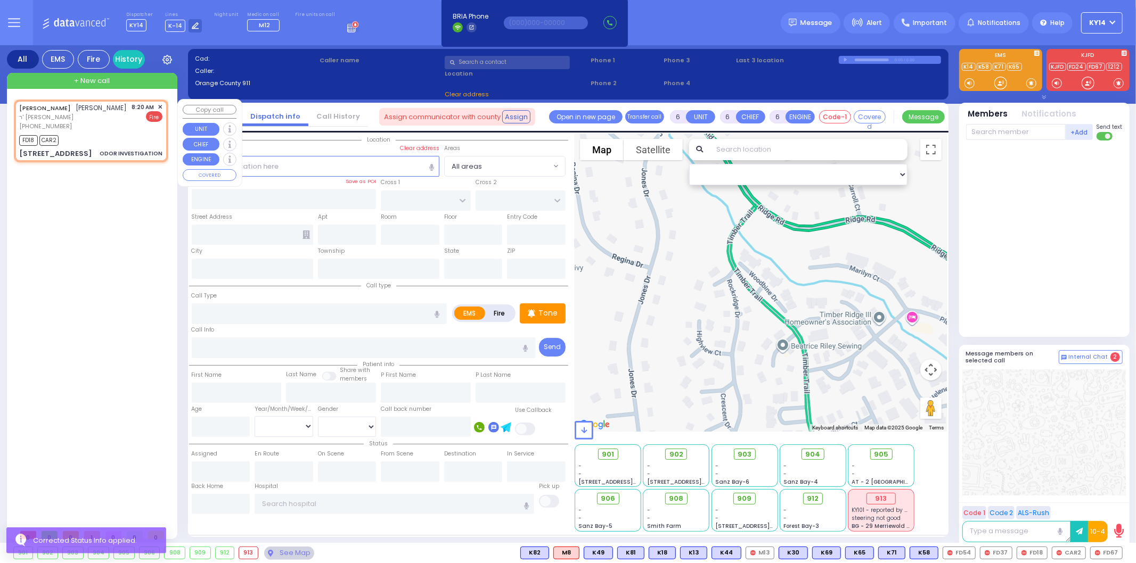
type input "08:20"
type input "08:23"
type input "[PERSON_NAME][GEOGRAPHIC_DATA]"
type input "CHUST RD"
type input "[STREET_ADDRESS]"
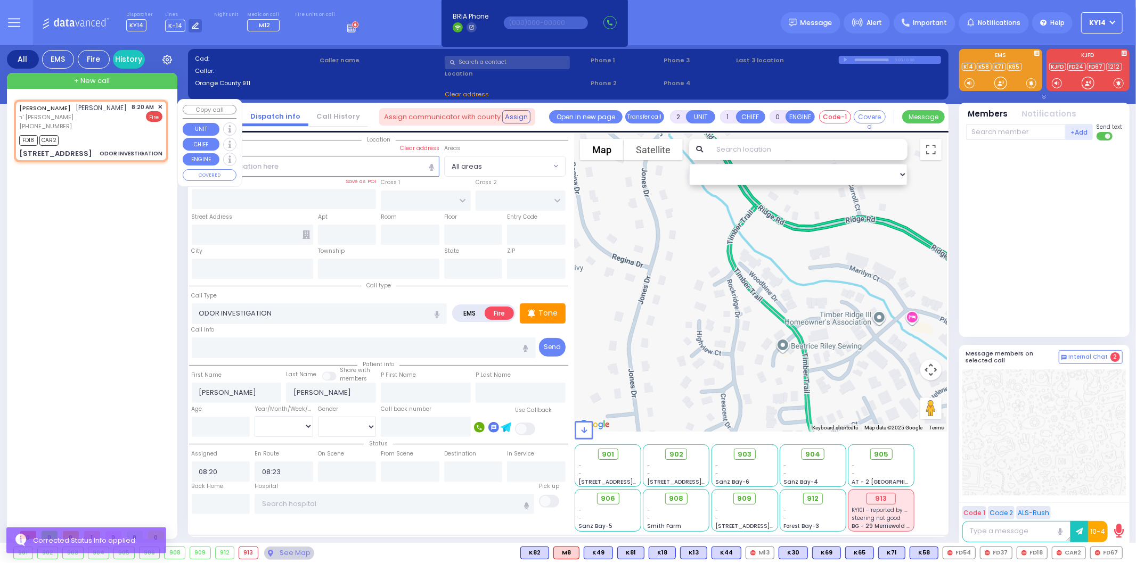
type input "006a"
type input "[PERSON_NAME]"
type input "[US_STATE]"
type input "10950"
select select "Hatzalah Garages"
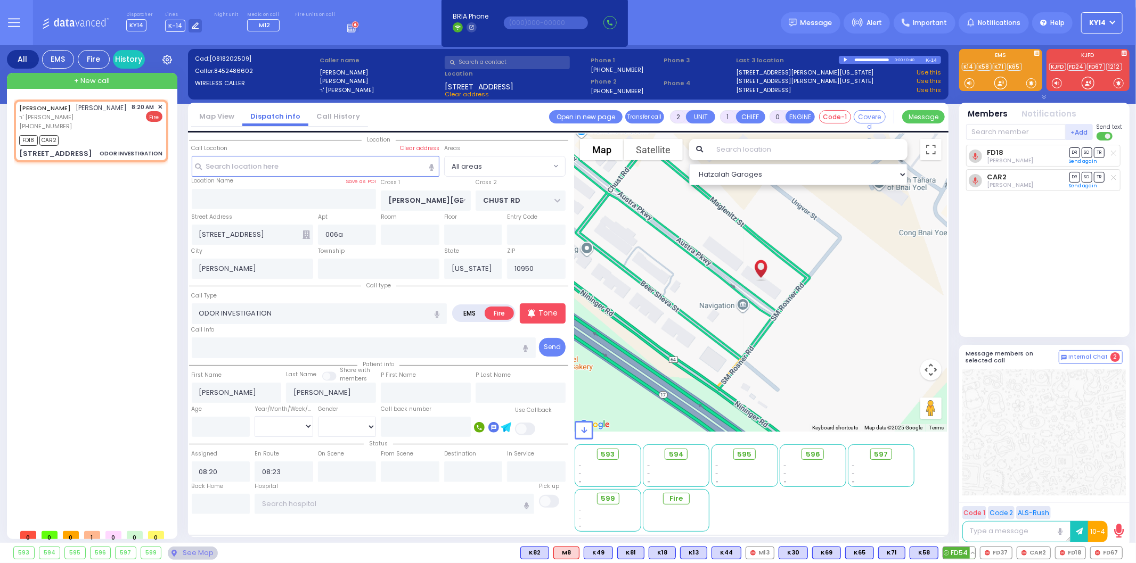
click at [960, 555] on span "FD54" at bounding box center [959, 553] width 32 height 12
select select
radio input "true"
select select
select select "Hatzalah Garages"
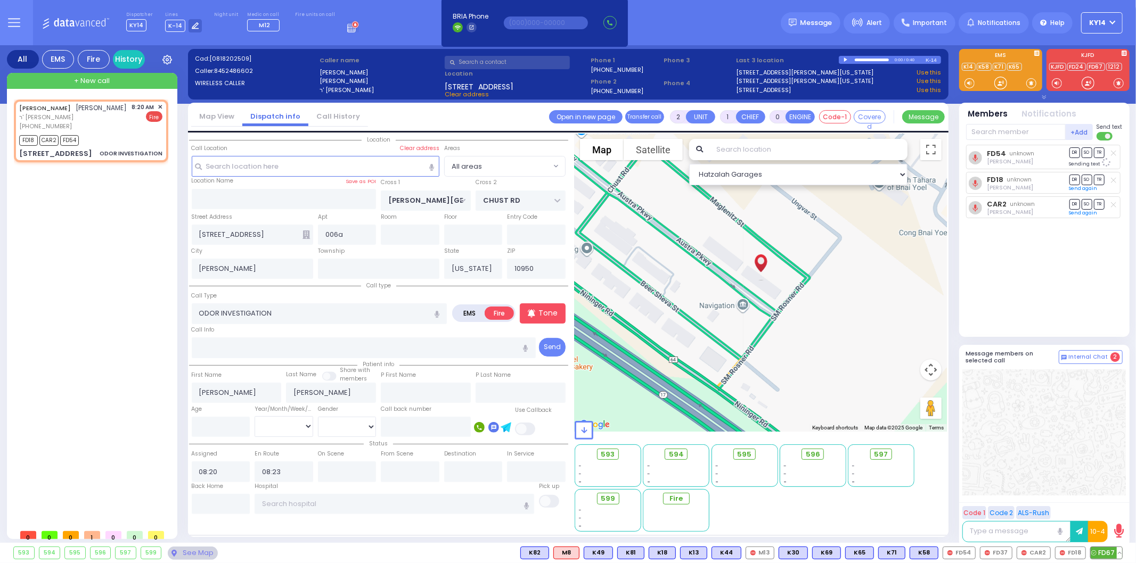
click at [1105, 553] on span "FD67" at bounding box center [1105, 553] width 31 height 12
select select
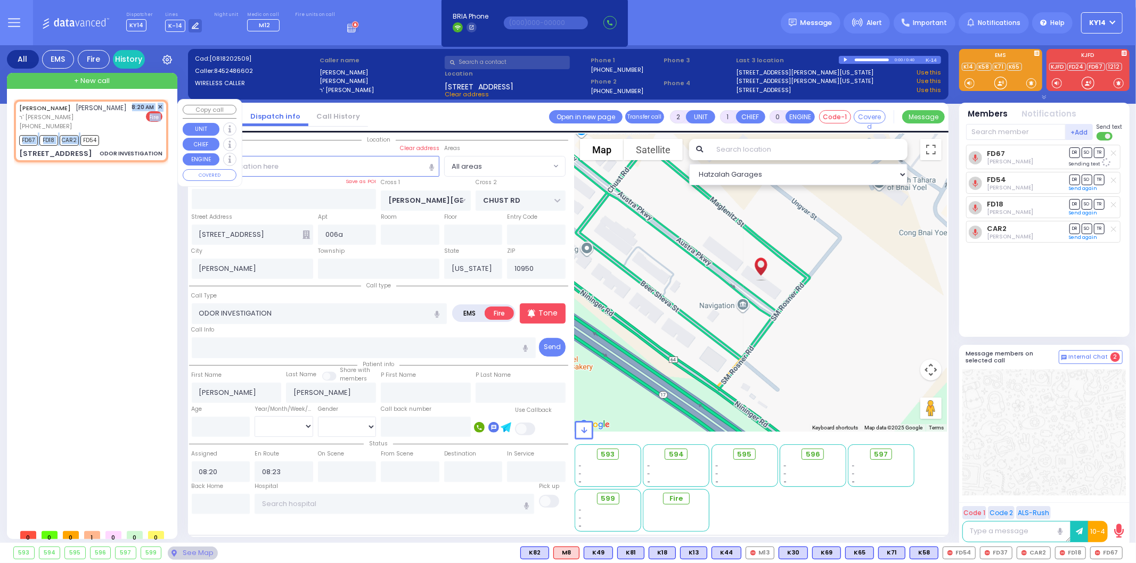
click at [83, 131] on div "[PERSON_NAME] [PERSON_NAME] ר' [PERSON_NAME] [PHONE_NUMBER] 8:20 AM ✕ Fire FD67" at bounding box center [91, 131] width 150 height 60
click at [120, 114] on div "[PERSON_NAME] [PERSON_NAME] ר' [PERSON_NAME] [PHONE_NUMBER] 8:20 AM ✕ Fire" at bounding box center [90, 117] width 143 height 28
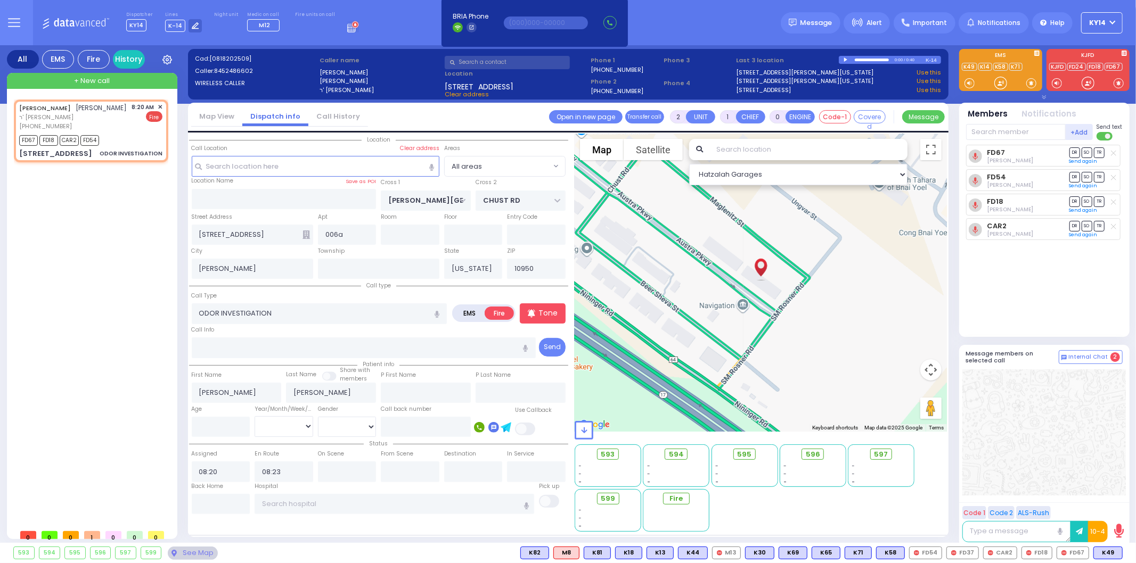
click at [1034, 269] on div "FD67 [PERSON_NAME] DR SO TR Sending text FD54" at bounding box center [1045, 236] width 159 height 183
click at [1038, 282] on div "FD67 [PERSON_NAME] DR SO TR Sending text FD54" at bounding box center [1045, 236] width 159 height 183
